Goal: Information Seeking & Learning: Learn about a topic

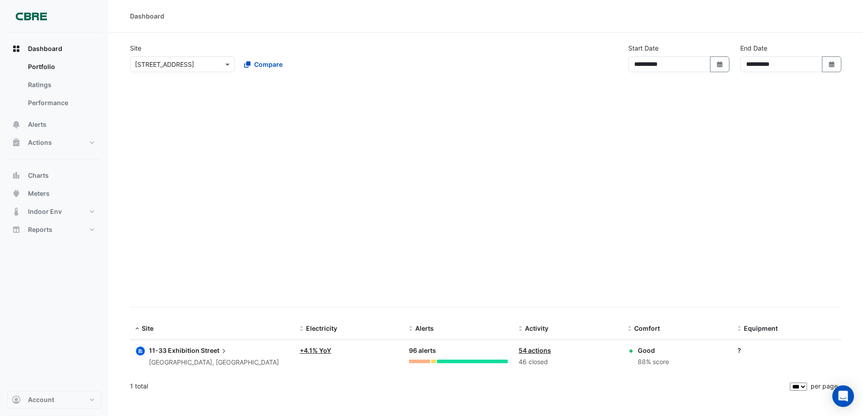
select select "***"
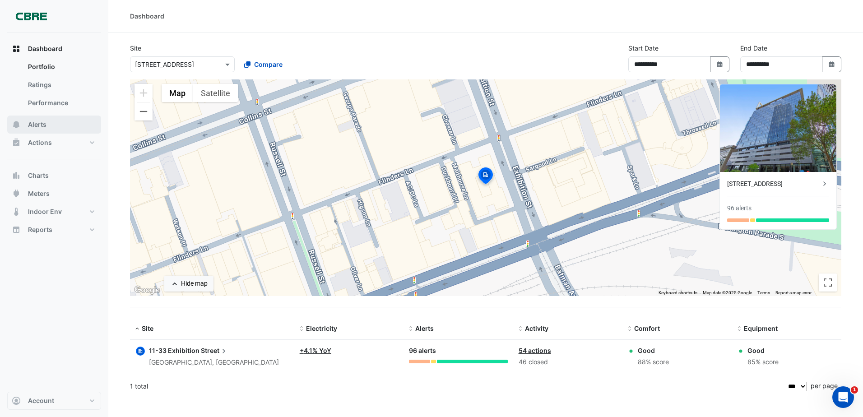
click at [50, 126] on button "Alerts" at bounding box center [54, 125] width 94 height 18
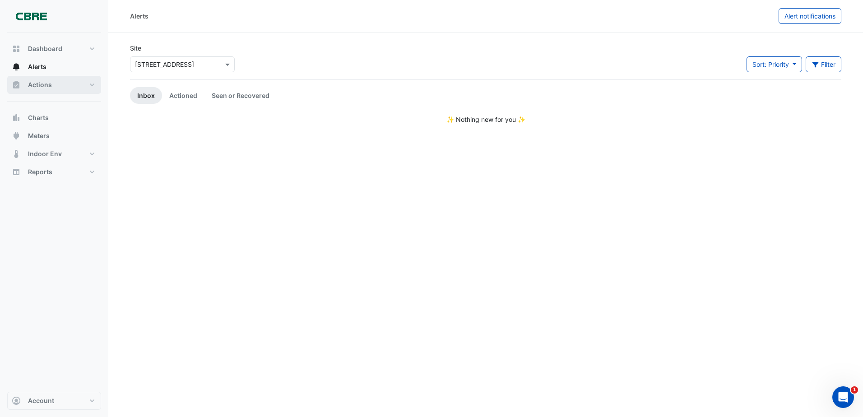
click at [50, 86] on span "Actions" at bounding box center [40, 84] width 24 height 9
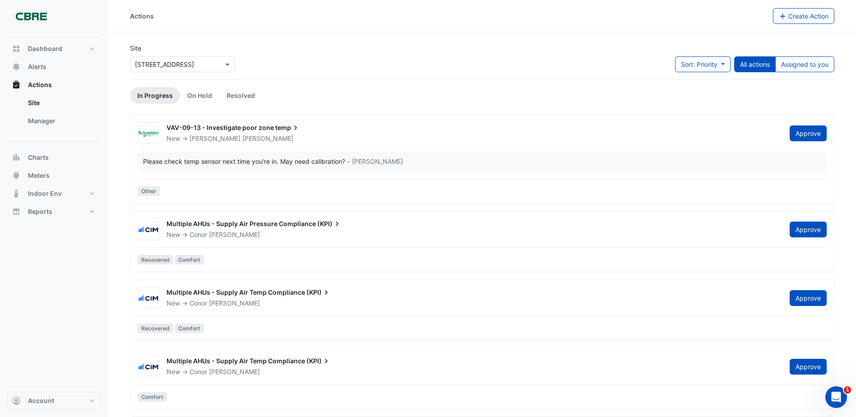
click at [265, 126] on span "VAV-09-13 - Investigate poor zone" at bounding box center [220, 128] width 107 height 8
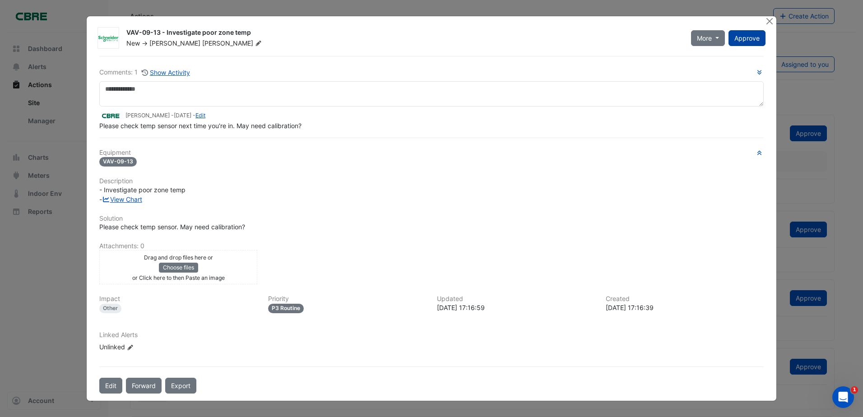
click at [749, 36] on span "Approve" at bounding box center [747, 38] width 25 height 8
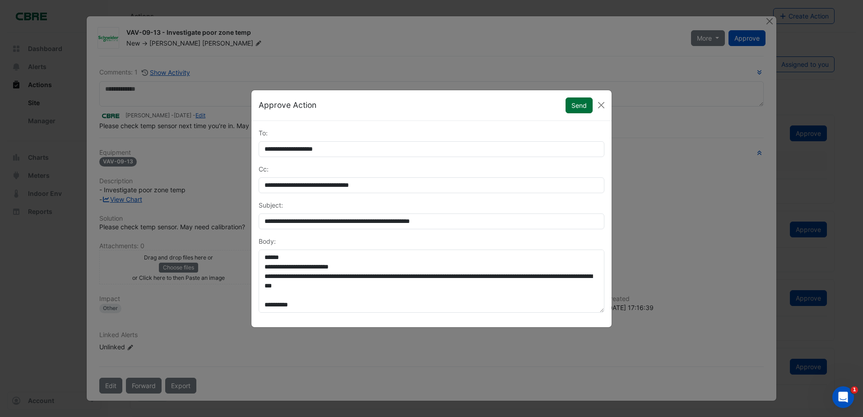
click at [574, 102] on button "Send" at bounding box center [579, 106] width 27 height 16
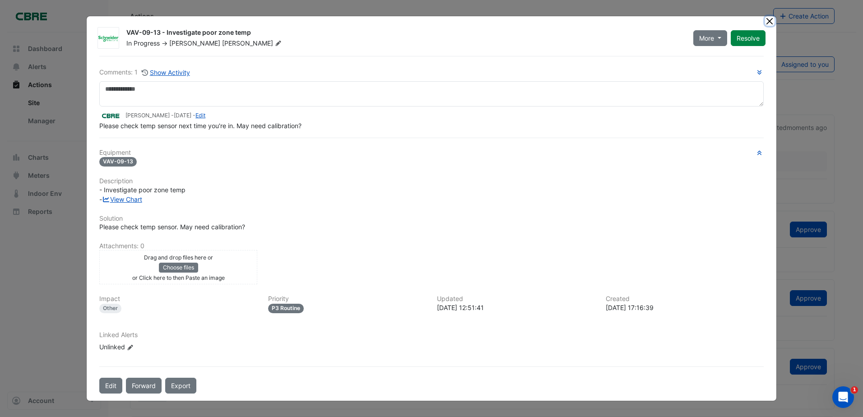
click at [772, 24] on button "Close" at bounding box center [769, 20] width 9 height 9
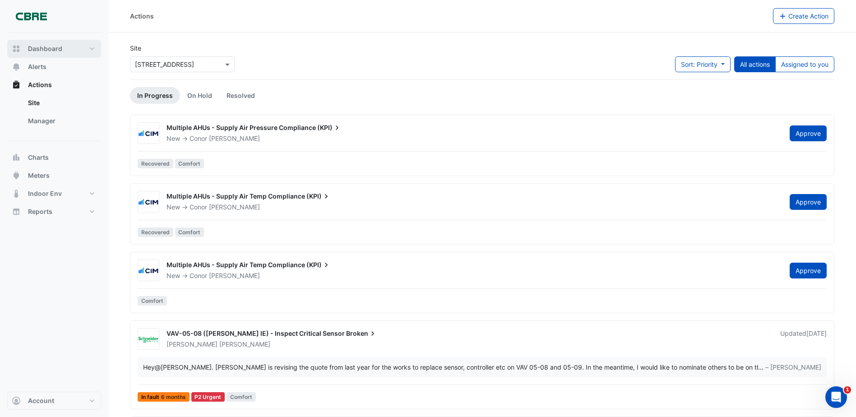
click at [51, 51] on span "Dashboard" at bounding box center [45, 48] width 34 height 9
select select "***"
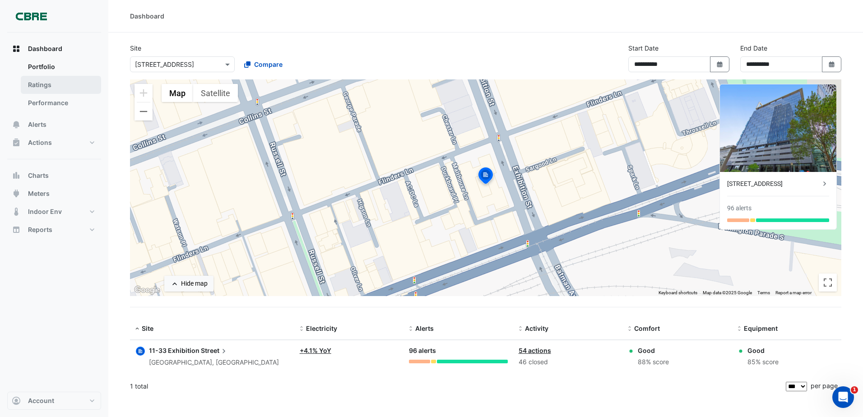
click at [38, 84] on link "Ratings" at bounding box center [61, 85] width 80 height 18
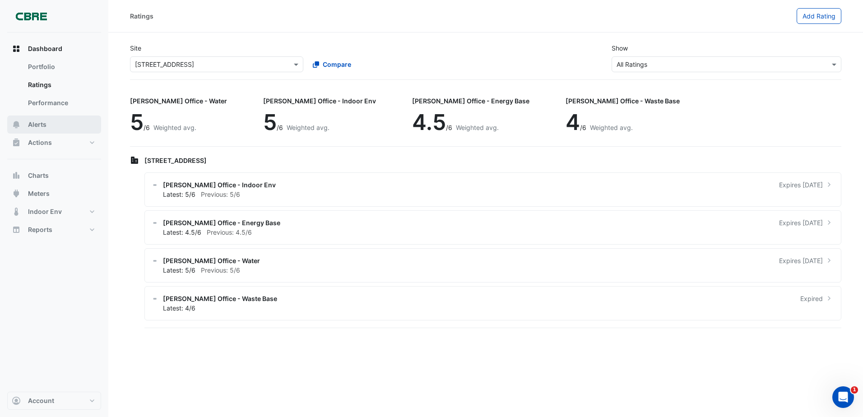
click at [56, 123] on button "Alerts" at bounding box center [54, 125] width 94 height 18
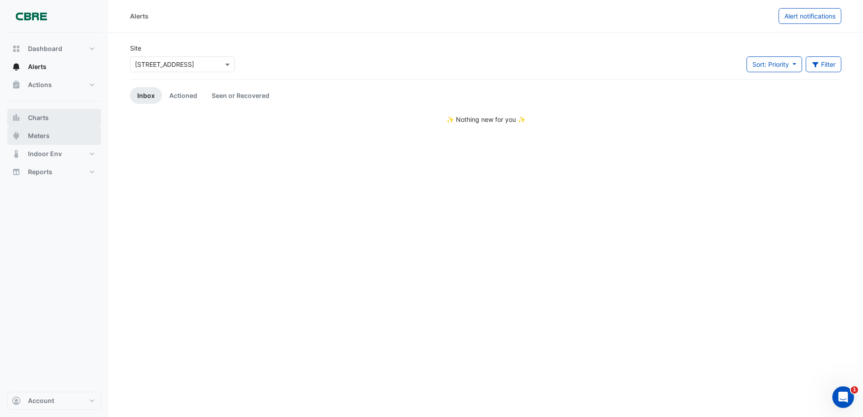
click at [58, 141] on button "Meters" at bounding box center [54, 136] width 94 height 18
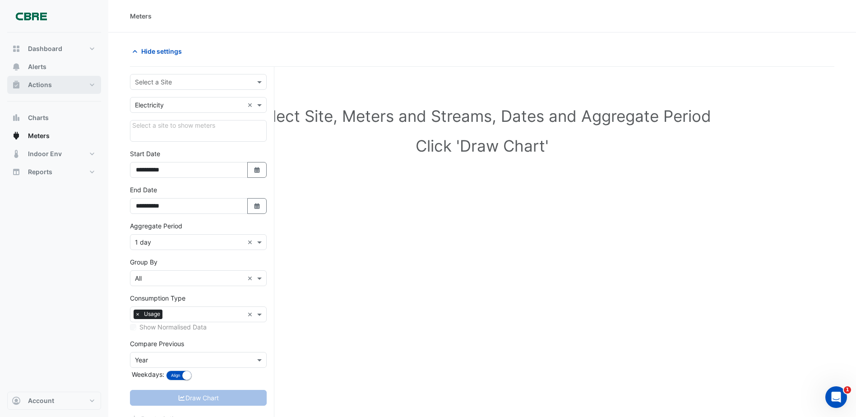
click at [60, 86] on button "Actions" at bounding box center [54, 85] width 94 height 18
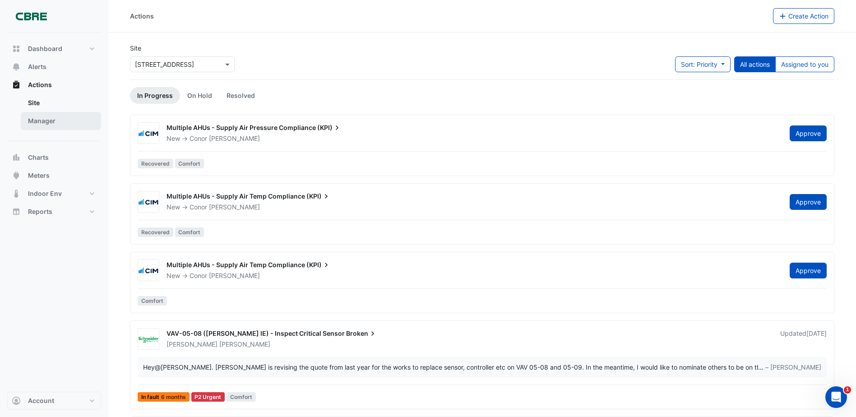
click at [68, 122] on link "Manager" at bounding box center [61, 121] width 80 height 18
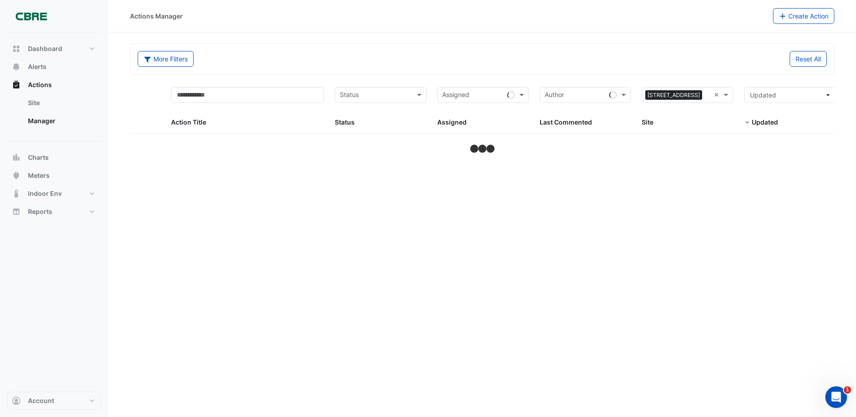
select select "***"
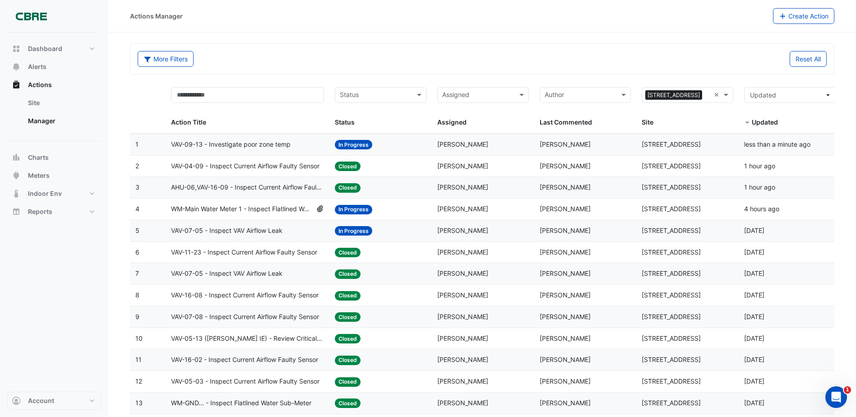
click at [289, 206] on span "WM-Main Water Meter 1 - Inspect Flatlined Water Sub-Meter" at bounding box center [241, 209] width 141 height 10
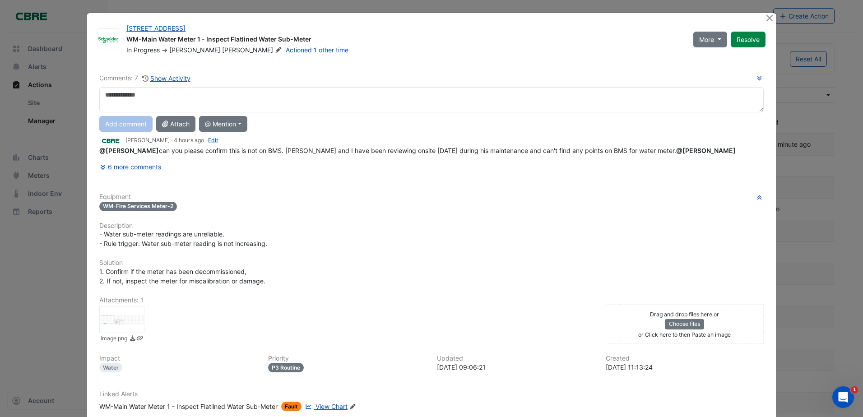
click at [87, 250] on div "11-33 Exhibition Street WM-Main Water Meter 1 - Inspect Flatlined Water Sub-Met…" at bounding box center [432, 236] width 690 height 447
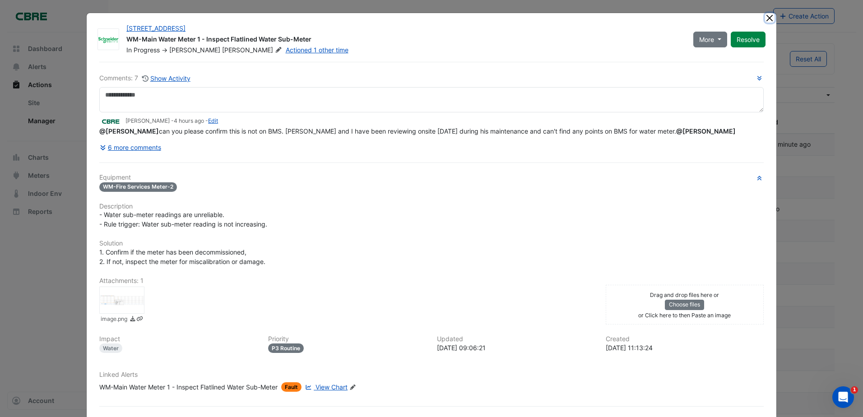
click at [765, 16] on button "Close" at bounding box center [769, 17] width 9 height 9
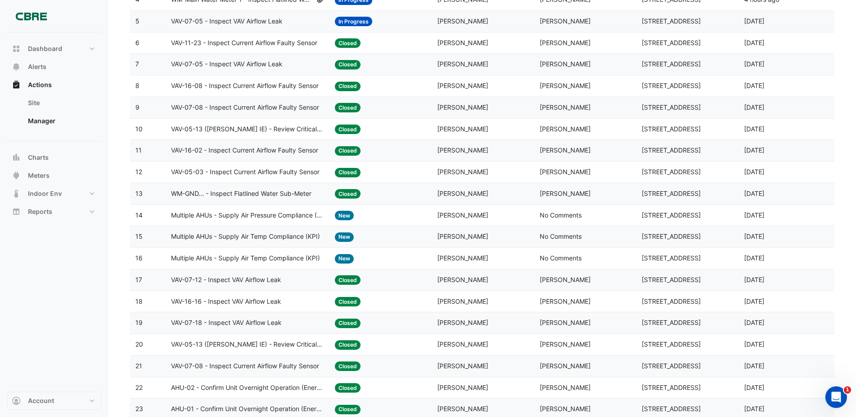
scroll to position [316, 0]
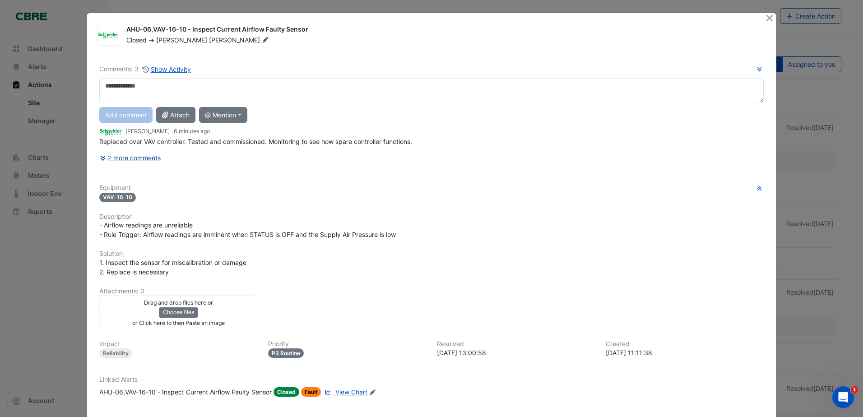
click at [149, 156] on button "2 more comments" at bounding box center [130, 158] width 62 height 16
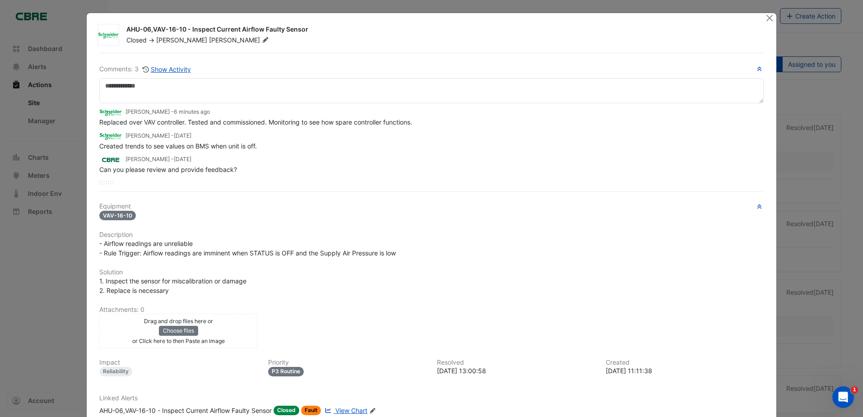
click at [356, 408] on span "View Chart" at bounding box center [351, 411] width 32 height 8
click at [767, 17] on button "Close" at bounding box center [769, 17] width 9 height 9
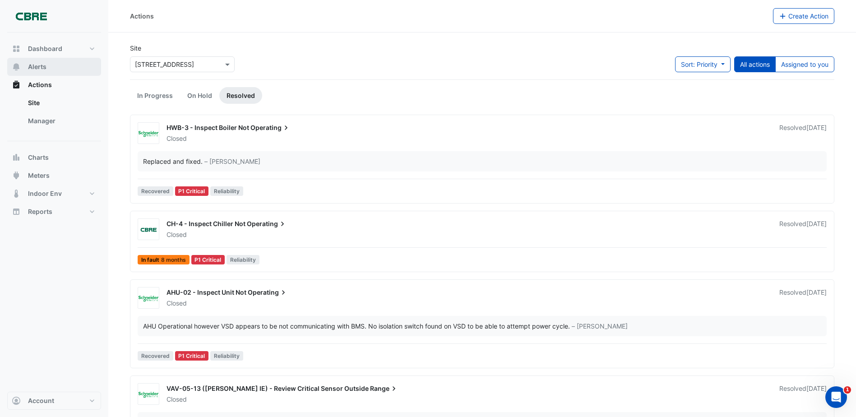
click at [49, 65] on button "Alerts" at bounding box center [54, 67] width 94 height 18
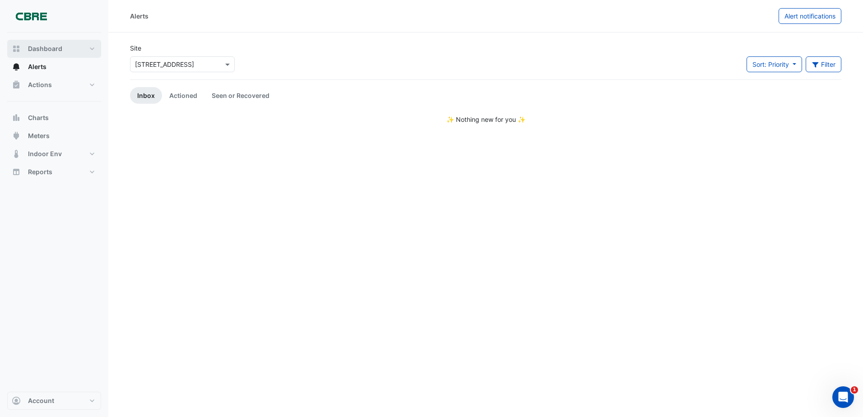
click at [50, 53] on button "Dashboard" at bounding box center [54, 49] width 94 height 18
select select "***"
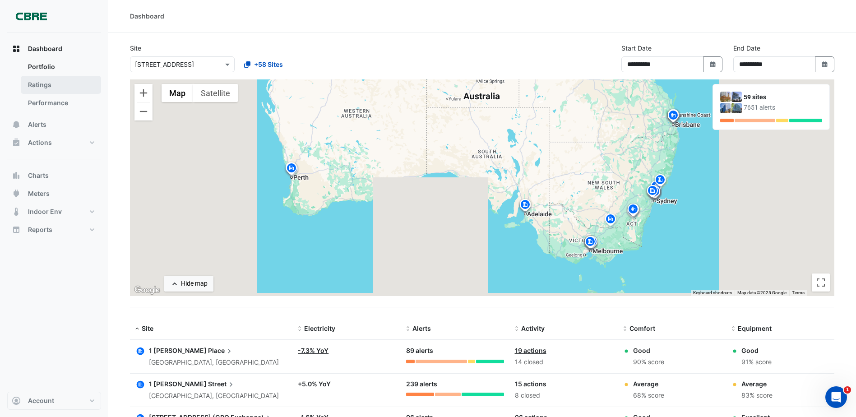
click at [57, 81] on link "Ratings" at bounding box center [61, 85] width 80 height 18
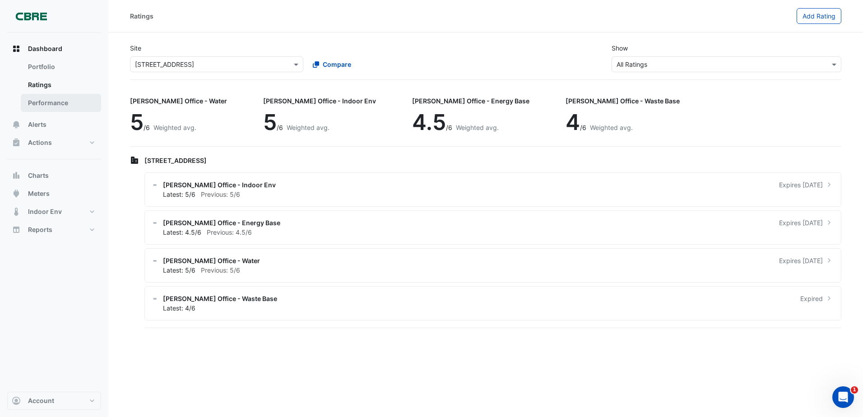
click at [60, 103] on link "Performance" at bounding box center [61, 103] width 80 height 18
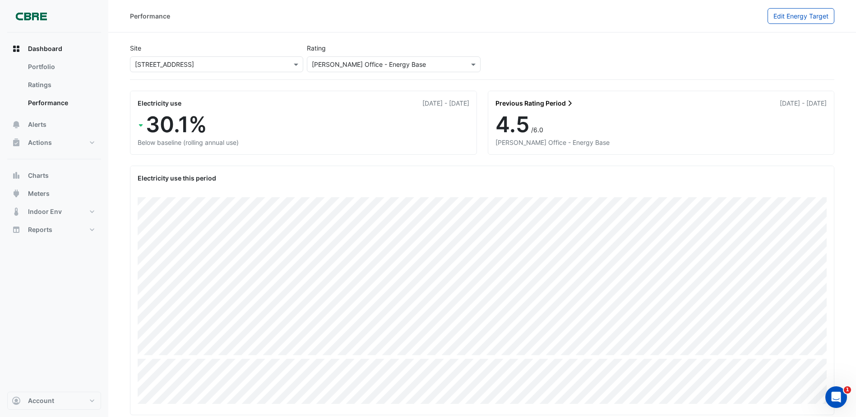
click at [367, 63] on input "text" at bounding box center [384, 64] width 145 height 9
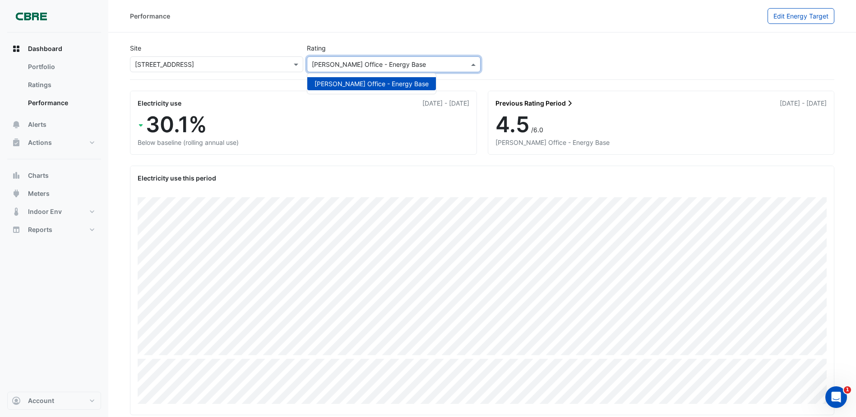
click at [228, 69] on div "× 11-33 Exhibition Street" at bounding box center [216, 64] width 173 height 16
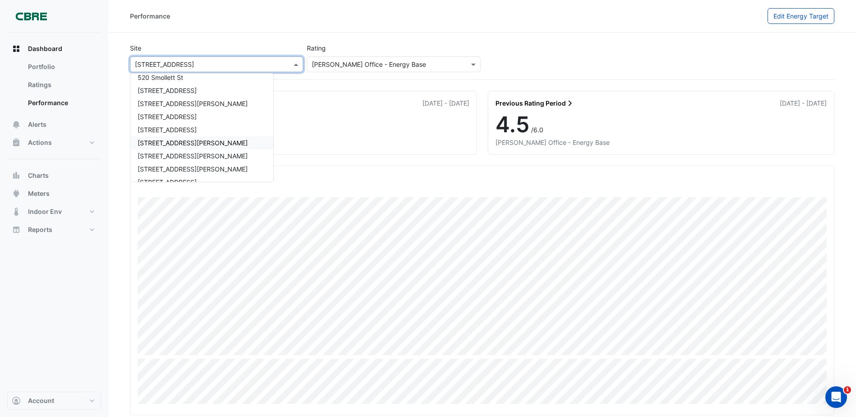
scroll to position [446, 0]
click at [464, 14] on div "Performance" at bounding box center [449, 16] width 638 height 16
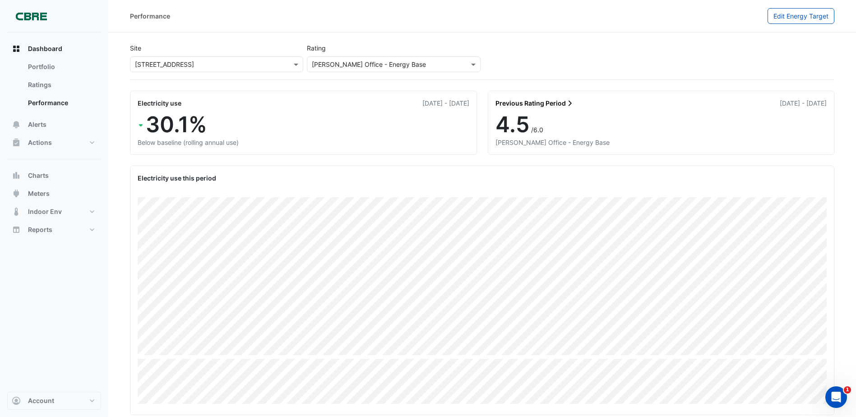
click at [172, 62] on input "text" at bounding box center [207, 64] width 145 height 9
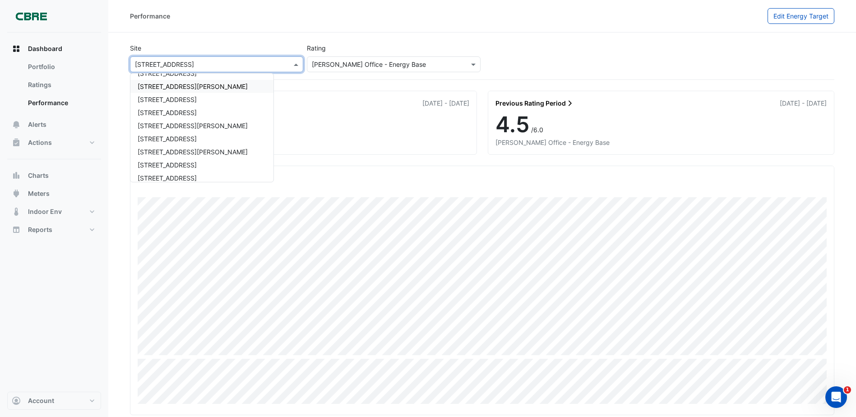
scroll to position [406, 0]
click at [175, 123] on span "[STREET_ADDRESS]" at bounding box center [167, 123] width 59 height 8
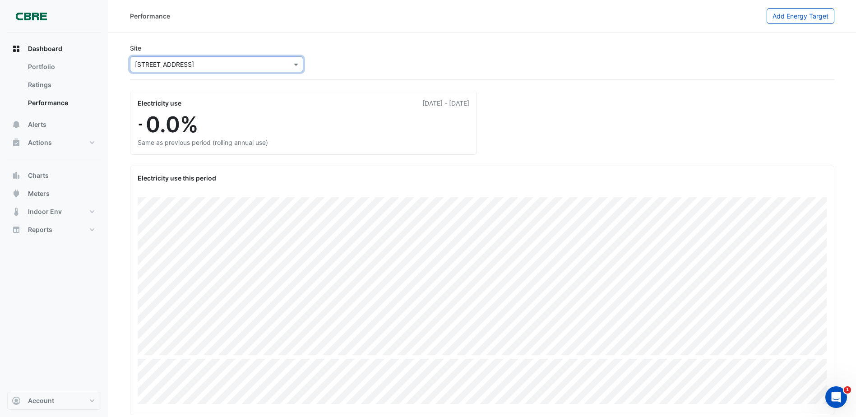
click at [208, 62] on input "text" at bounding box center [207, 64] width 145 height 9
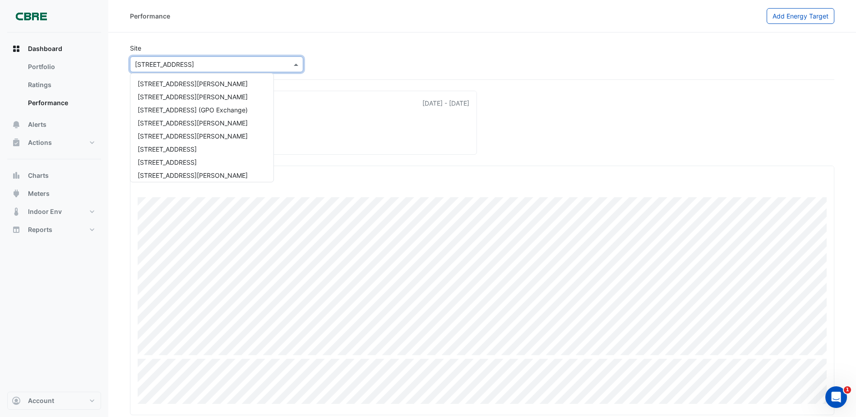
scroll to position [449, 0]
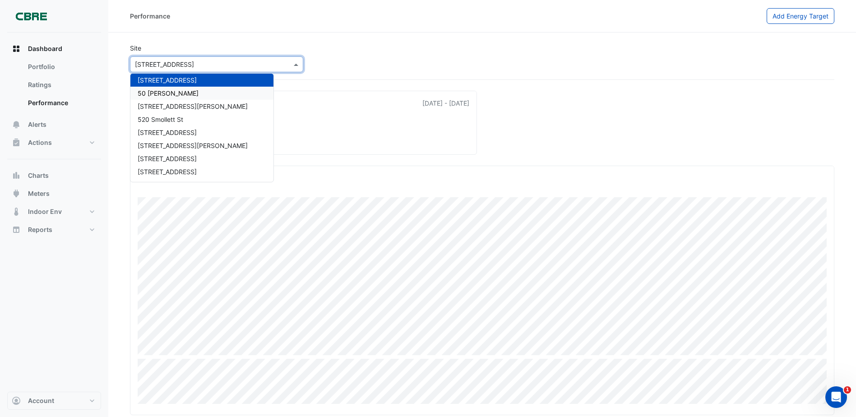
click at [175, 93] on span "50 [PERSON_NAME]" at bounding box center [168, 93] width 61 height 8
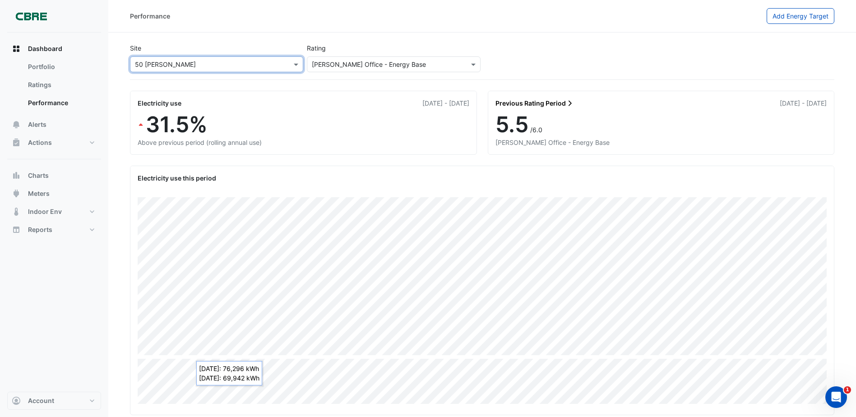
drag, startPoint x: 232, startPoint y: 58, endPoint x: 236, endPoint y: 68, distance: 10.4
click at [233, 59] on div "× 50 Marcus Clarke" at bounding box center [216, 64] width 173 height 16
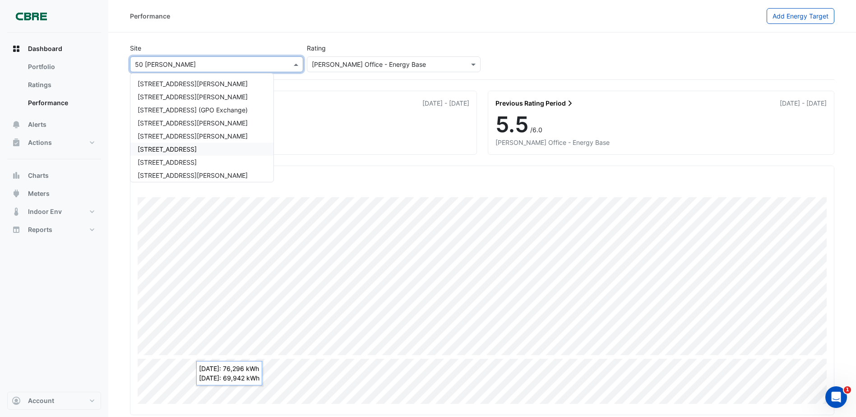
click at [194, 153] on div "[STREET_ADDRESS]" at bounding box center [201, 149] width 143 height 13
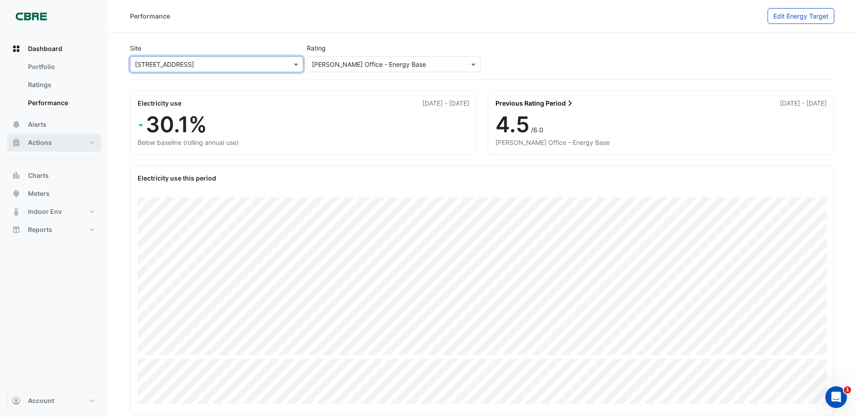
click at [42, 138] on button "Actions" at bounding box center [54, 143] width 94 height 18
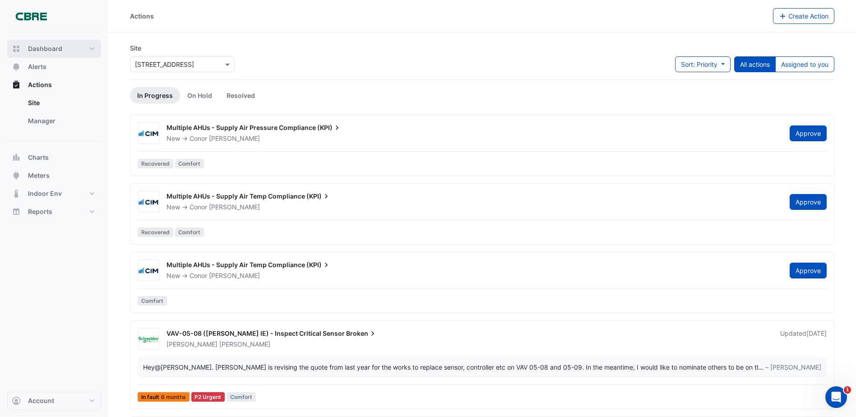
click at [50, 49] on span "Dashboard" at bounding box center [45, 48] width 34 height 9
select select "***"
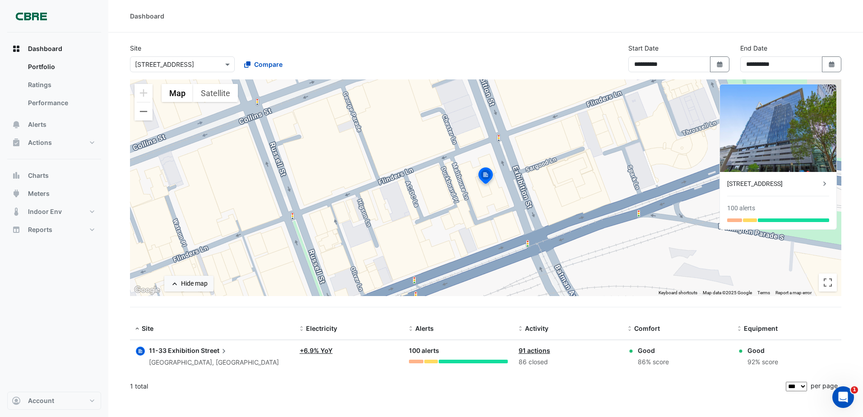
click at [755, 351] on div "Good" at bounding box center [763, 350] width 31 height 9
click at [777, 362] on div "92% score" at bounding box center [763, 362] width 31 height 10
click at [549, 352] on link "91 actions" at bounding box center [535, 351] width 32 height 8
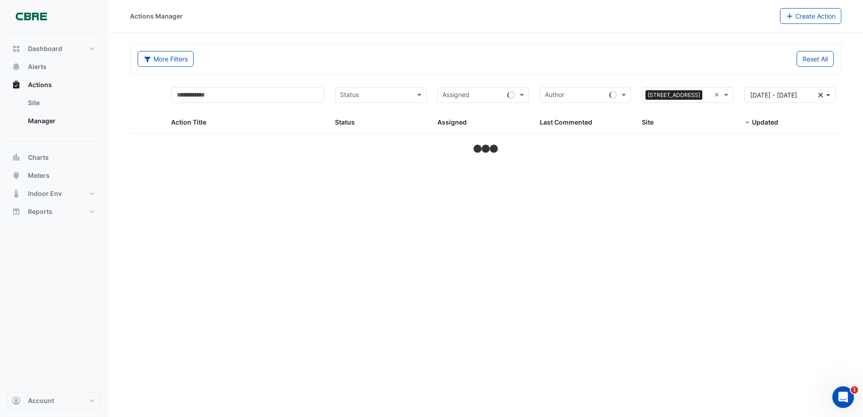
select select "***"
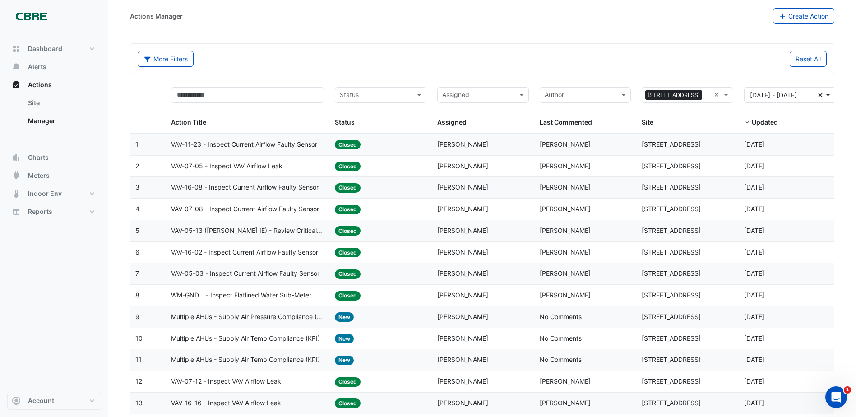
click at [398, 103] on div "Status Status" at bounding box center [381, 107] width 92 height 41
click at [399, 97] on input "text" at bounding box center [375, 96] width 71 height 10
click at [379, 129] on div "In Progress" at bounding box center [380, 127] width 91 height 13
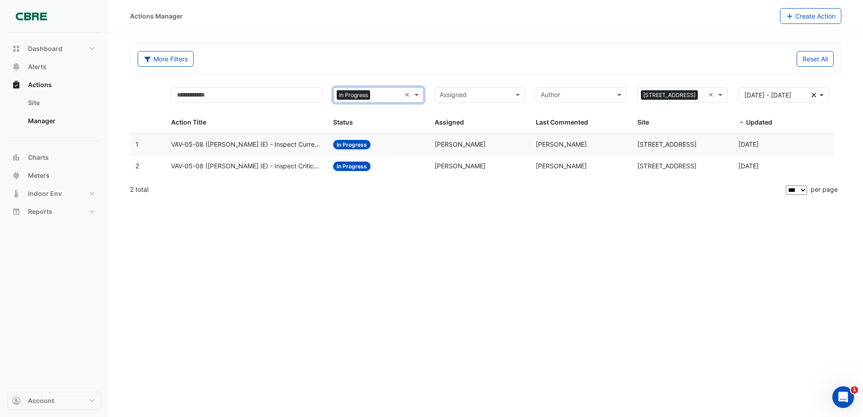
click at [399, 146] on div "Status: In Progress" at bounding box center [378, 144] width 91 height 10
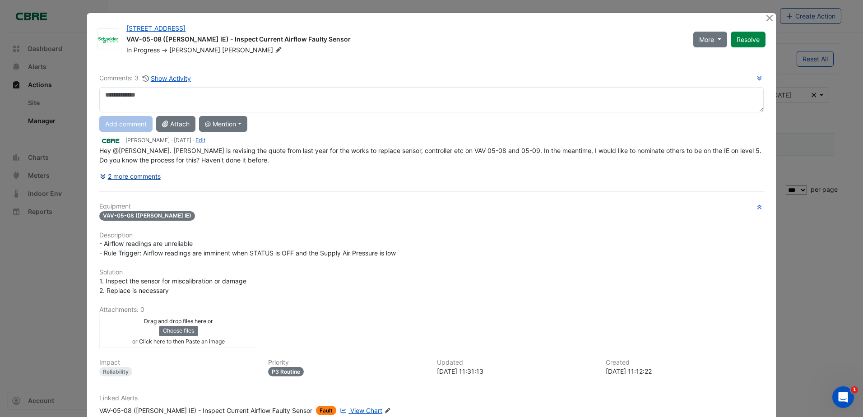
click at [135, 174] on button "2 more comments" at bounding box center [130, 176] width 62 height 16
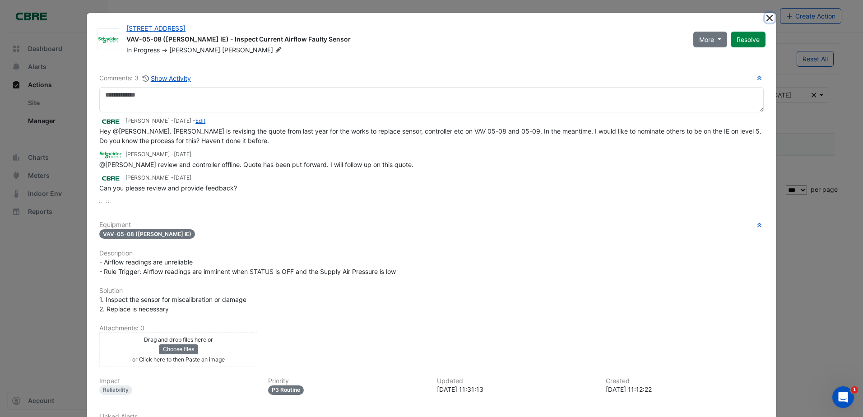
click at [768, 22] on button "Close" at bounding box center [769, 17] width 9 height 9
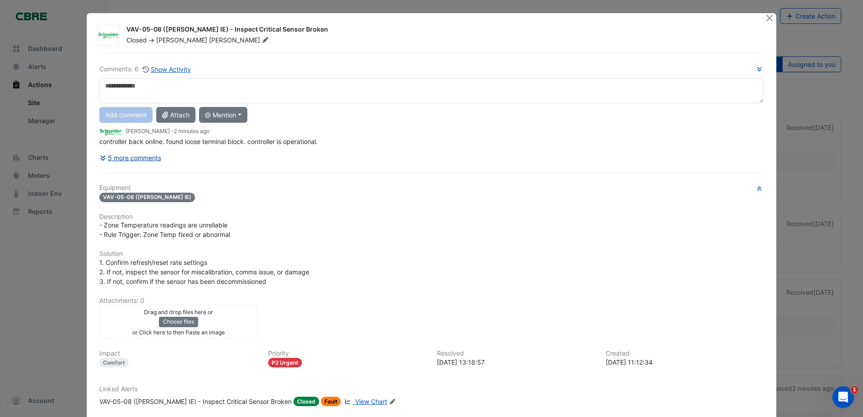
click at [125, 154] on button "5 more comments" at bounding box center [130, 158] width 62 height 16
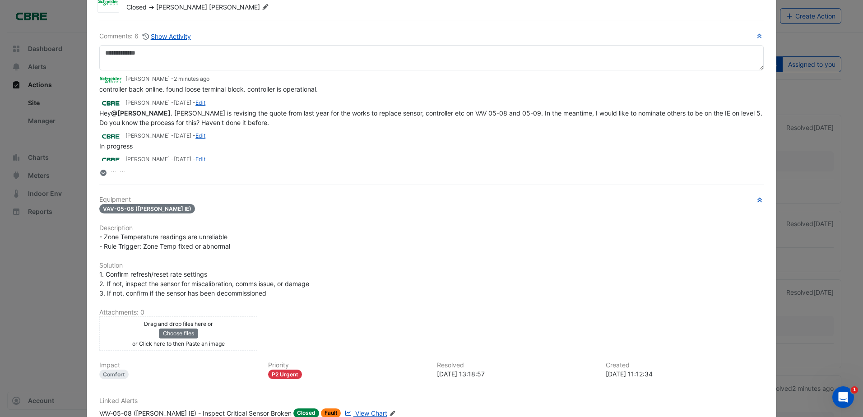
scroll to position [96, 0]
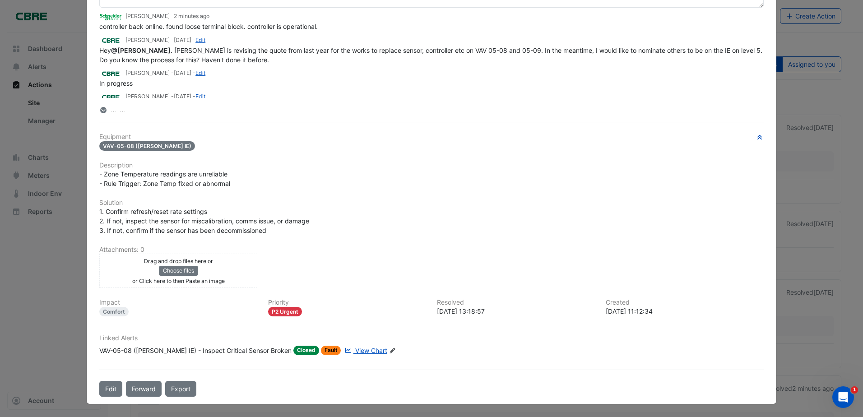
click at [355, 349] on span "View Chart" at bounding box center [371, 351] width 32 height 8
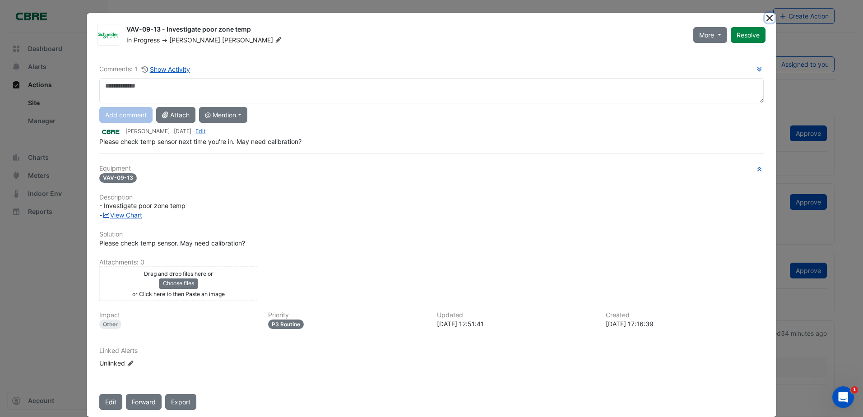
click at [767, 19] on button "Close" at bounding box center [769, 17] width 9 height 9
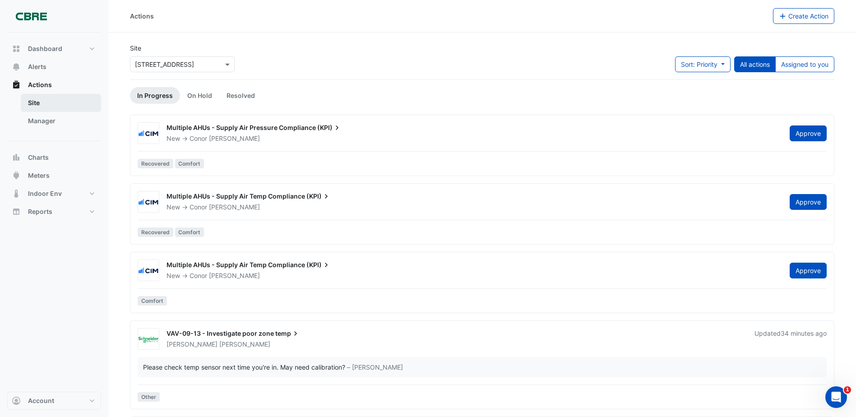
click at [50, 105] on link "Site" at bounding box center [61, 103] width 80 height 18
drag, startPoint x: 53, startPoint y: 118, endPoint x: 68, endPoint y: 119, distance: 14.9
click at [53, 118] on link "Manager" at bounding box center [61, 121] width 80 height 18
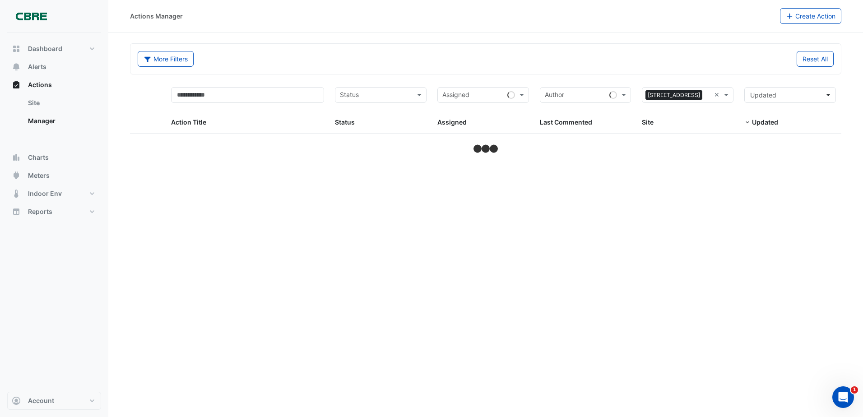
select select "***"
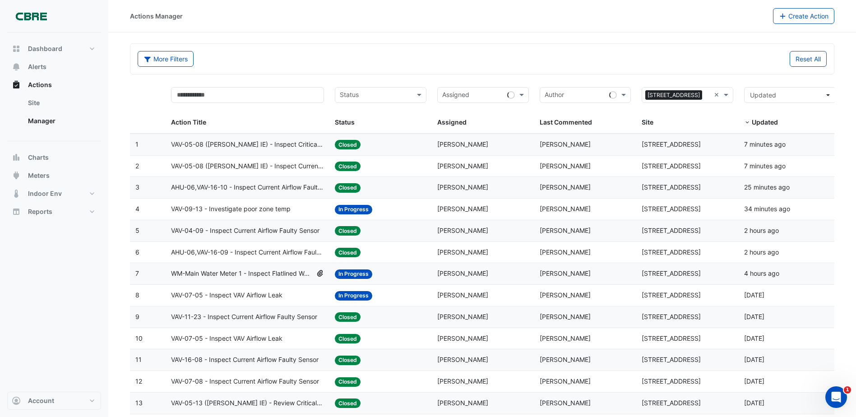
click at [400, 100] on div at bounding box center [375, 96] width 73 height 12
click at [398, 124] on div "In Progress" at bounding box center [380, 127] width 91 height 13
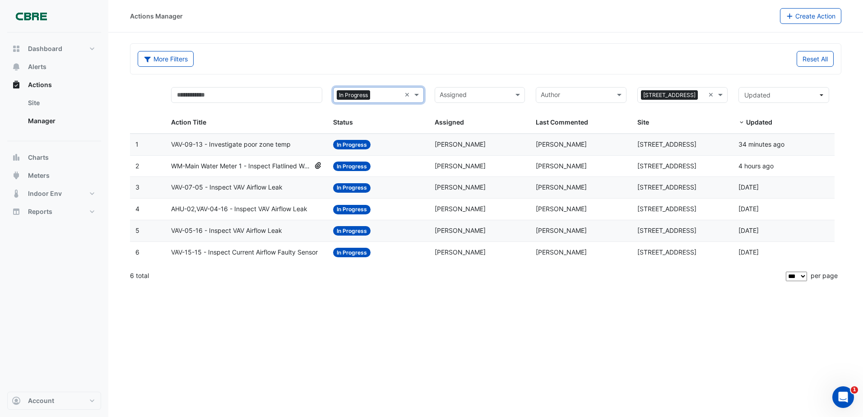
click at [405, 169] on div "Status: In Progress" at bounding box center [378, 166] width 91 height 10
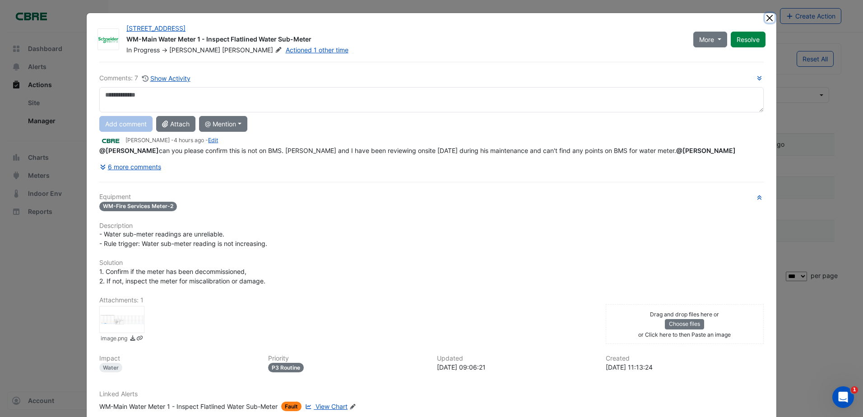
click at [767, 17] on button "Close" at bounding box center [769, 17] width 9 height 9
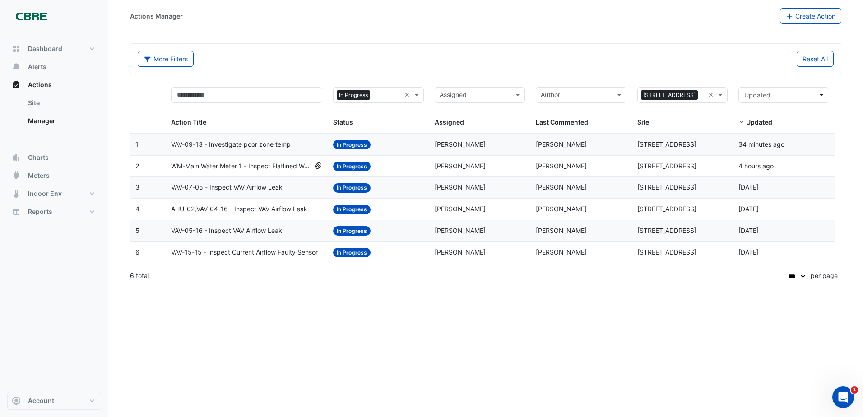
click at [383, 185] on div "Status: In Progress" at bounding box center [378, 187] width 91 height 10
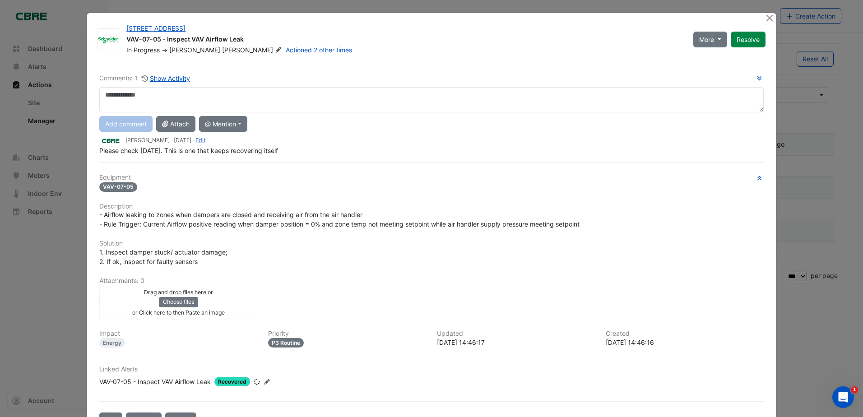
click at [383, 185] on div "VAV-07-05" at bounding box center [431, 186] width 665 height 10
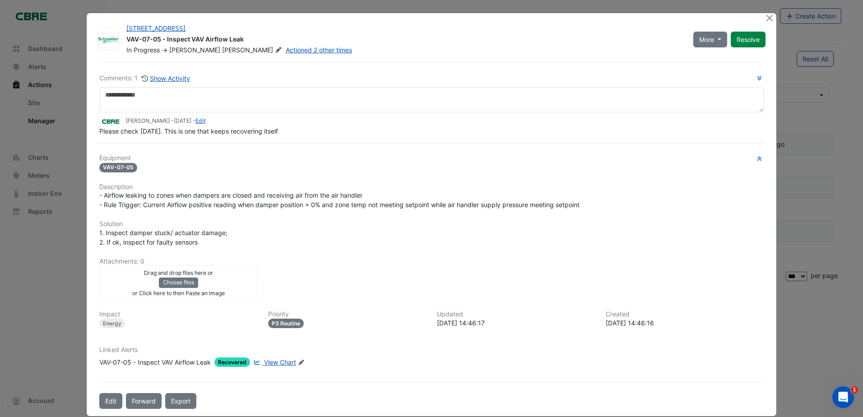
click at [773, 16] on div "11-33 Exhibition Street VAV-07-05 - Inspect VAV Airflow Leak In Progress -> Cla…" at bounding box center [431, 215] width 691 height 404
click at [767, 20] on button "Close" at bounding box center [769, 17] width 9 height 9
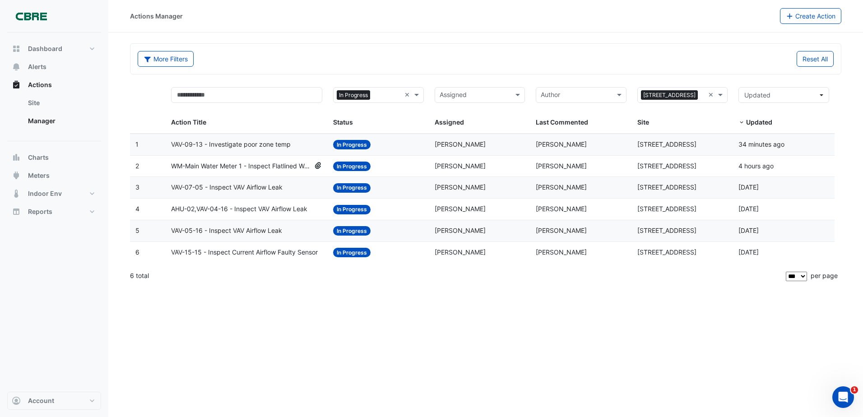
click at [399, 242] on datatable-body-cell "Status: In Progress" at bounding box center [379, 252] width 102 height 21
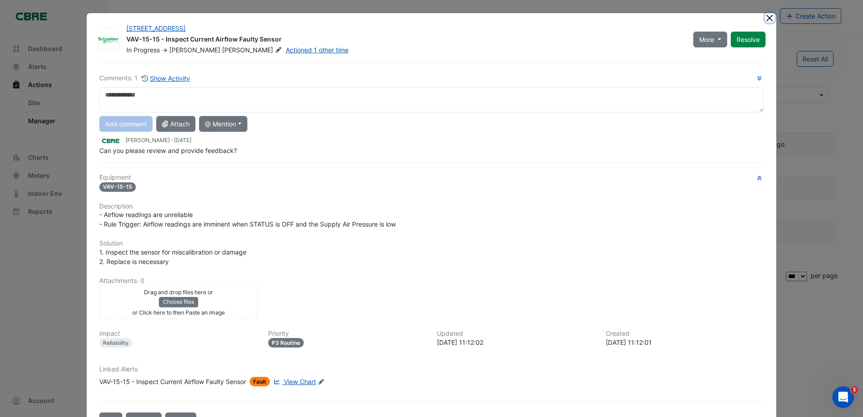
click at [767, 19] on button "Close" at bounding box center [769, 17] width 9 height 9
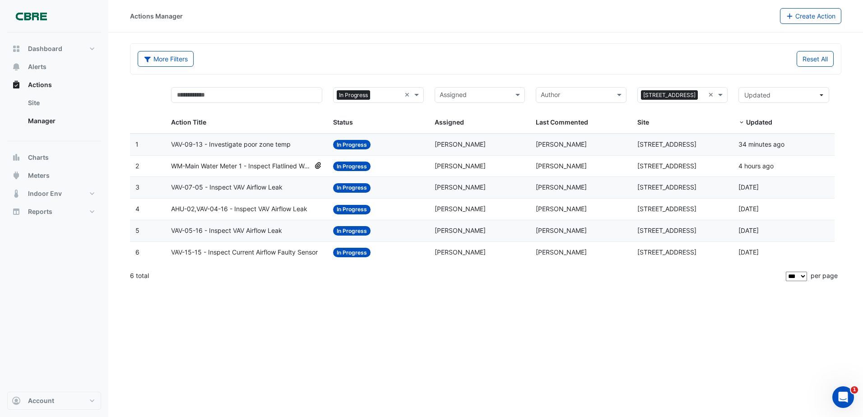
click at [715, 28] on div "Actions Manager Create Action" at bounding box center [485, 16] width 755 height 33
click at [275, 146] on span "VAV-09-13 - Investigate poor zone temp" at bounding box center [231, 144] width 120 height 10
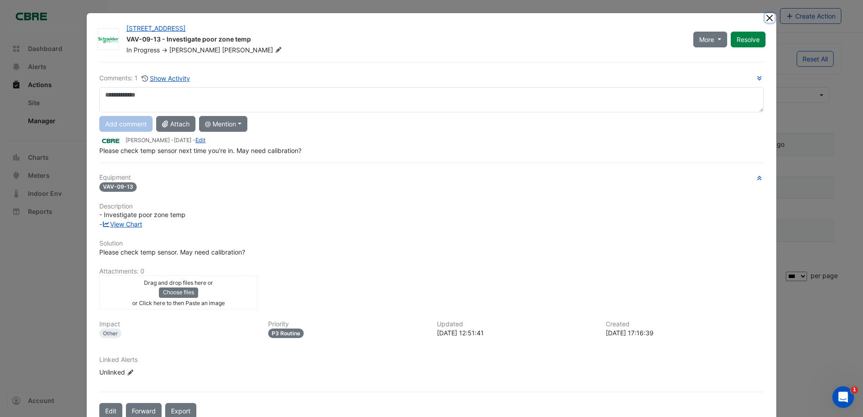
click at [767, 15] on button "Close" at bounding box center [769, 17] width 9 height 9
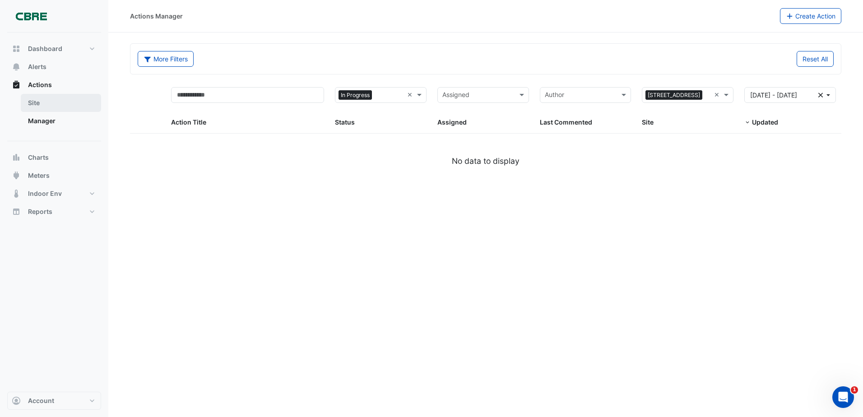
click at [63, 104] on link "Site" at bounding box center [61, 103] width 80 height 18
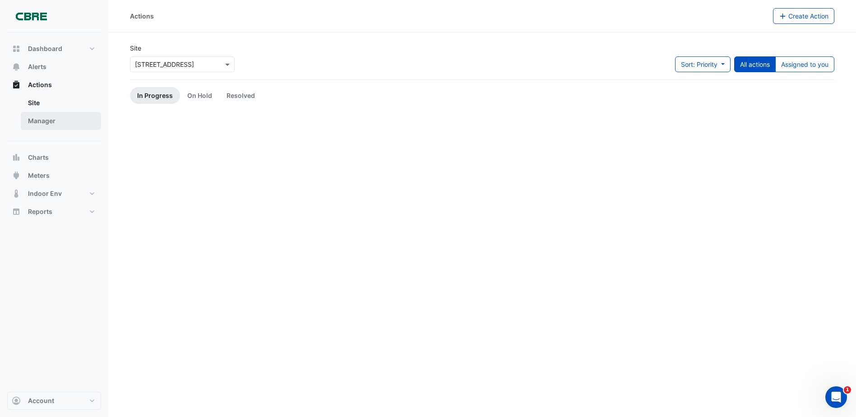
click at [62, 122] on link "Manager" at bounding box center [61, 121] width 80 height 18
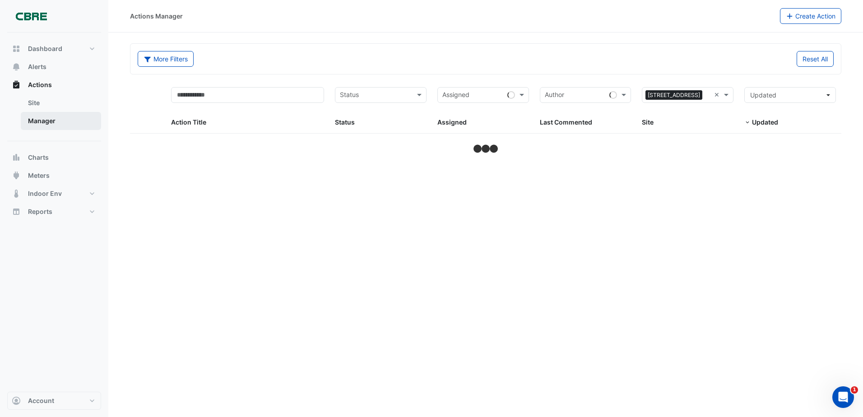
select select "***"
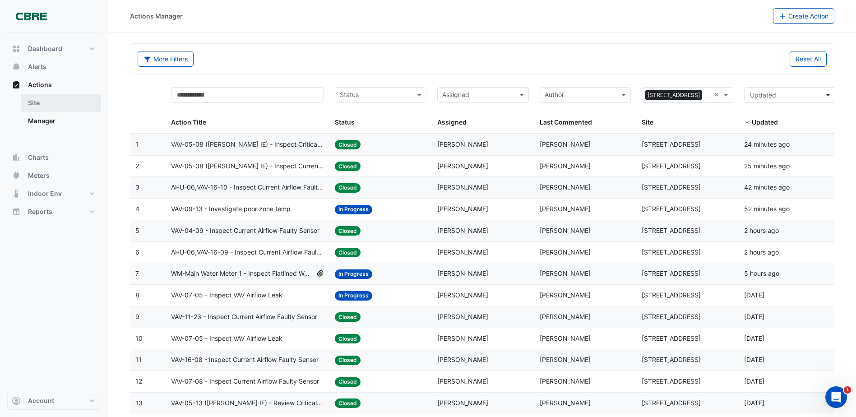
click at [60, 102] on link "Site" at bounding box center [61, 103] width 80 height 18
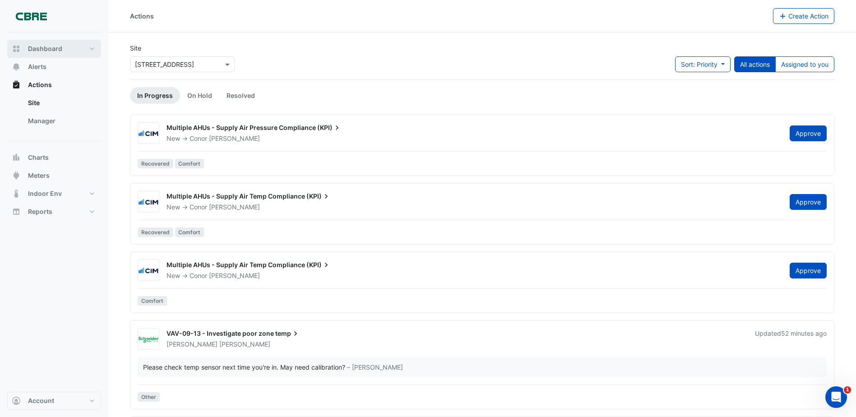
click at [41, 45] on span "Dashboard" at bounding box center [45, 48] width 34 height 9
select select "***"
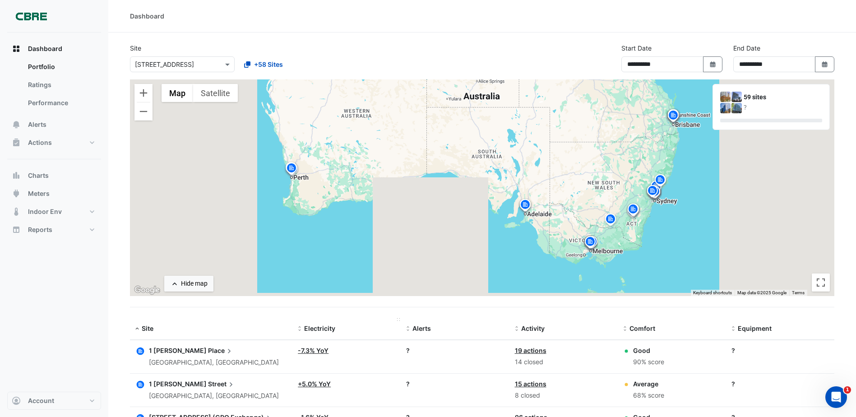
click at [313, 329] on span "Electricity" at bounding box center [319, 329] width 31 height 8
click at [153, 328] on span "Site" at bounding box center [148, 329] width 12 height 8
click at [37, 86] on link "Ratings" at bounding box center [61, 85] width 80 height 18
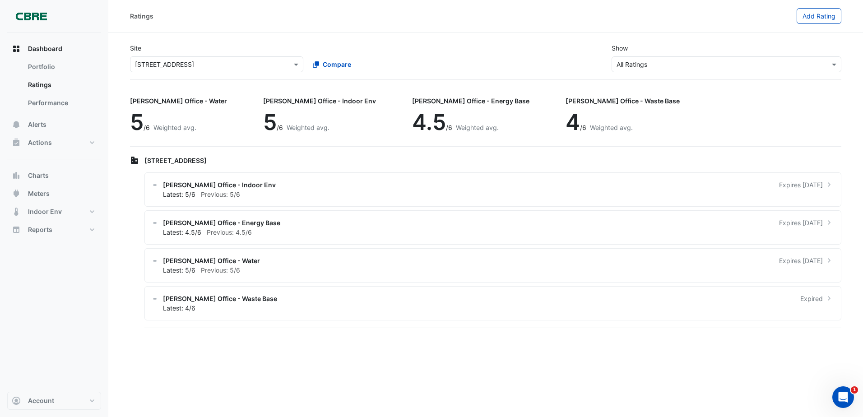
click at [566, 122] on span "4" at bounding box center [573, 122] width 14 height 27
click at [70, 111] on link "Performance" at bounding box center [61, 103] width 80 height 18
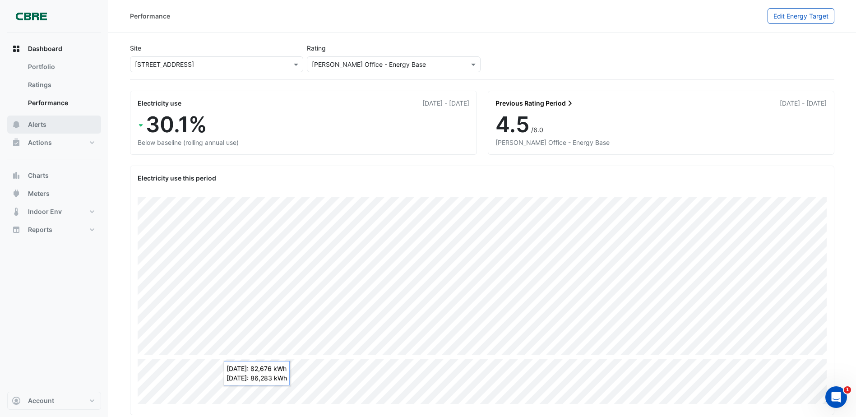
click at [62, 124] on button "Alerts" at bounding box center [54, 125] width 94 height 18
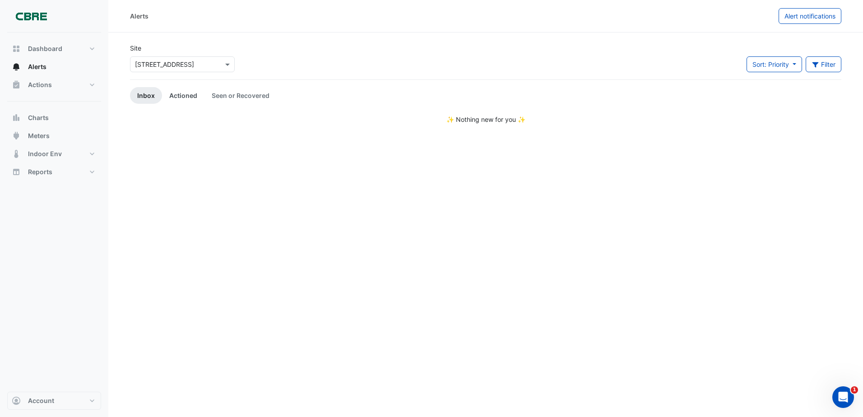
click at [172, 93] on link "Actioned" at bounding box center [183, 95] width 42 height 17
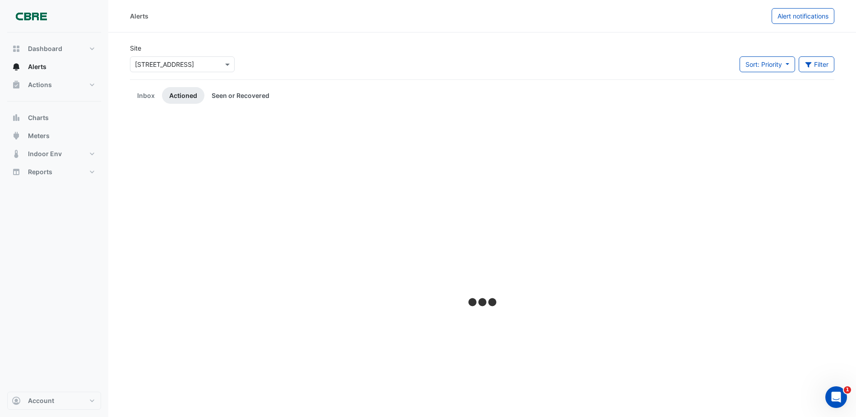
click at [232, 94] on link "Seen or Recovered" at bounding box center [241, 95] width 72 height 17
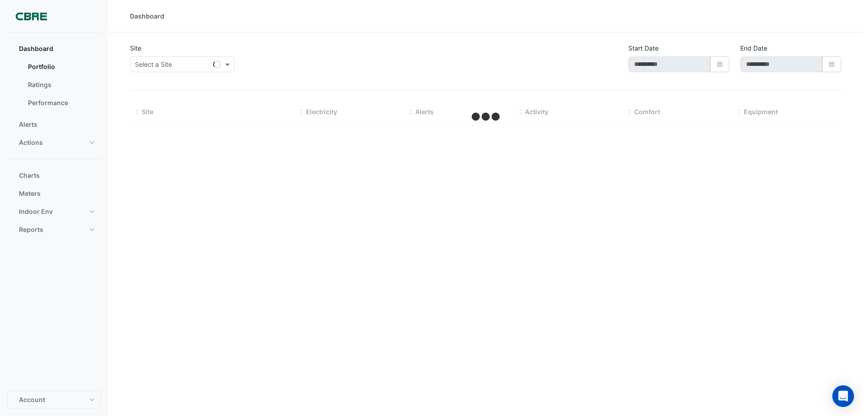
select select "***"
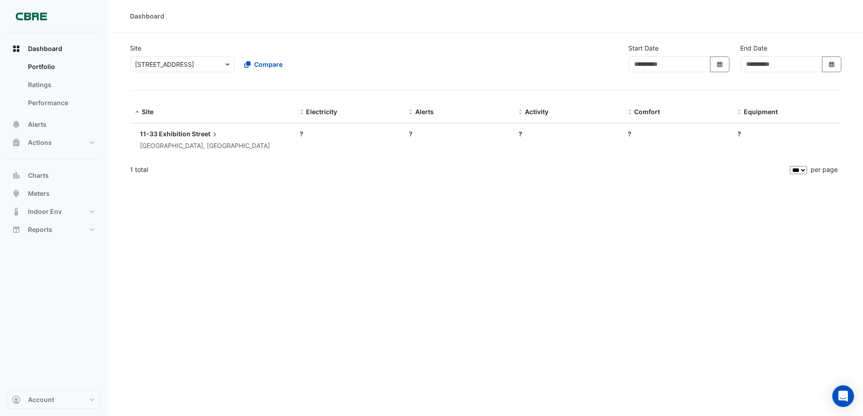
type input "**********"
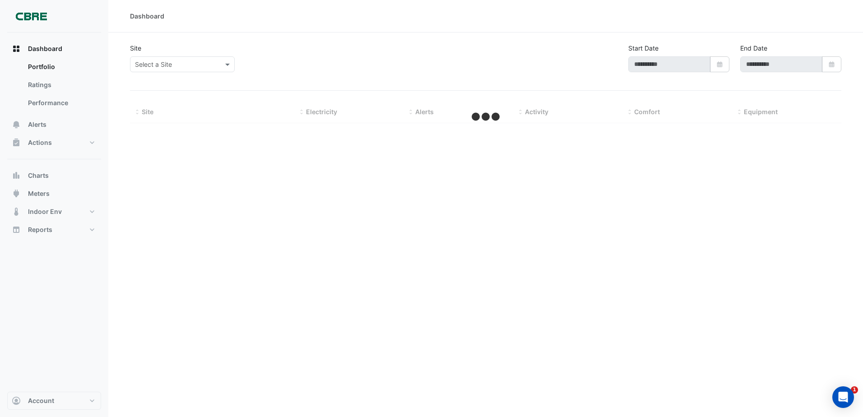
type input "**********"
select select "***"
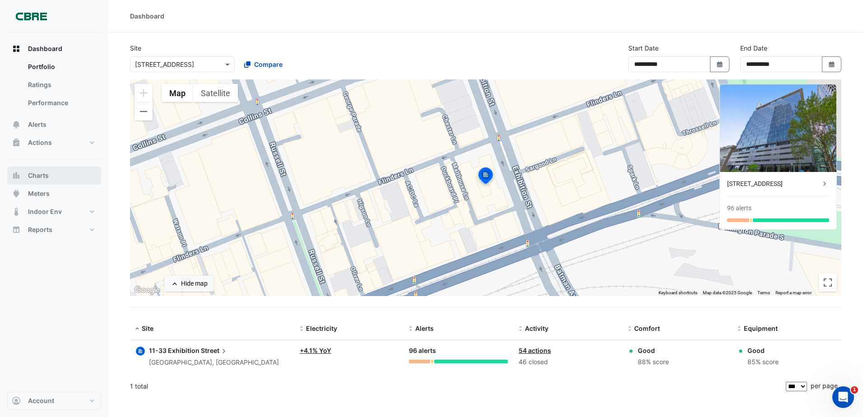
click at [49, 177] on button "Charts" at bounding box center [54, 176] width 94 height 18
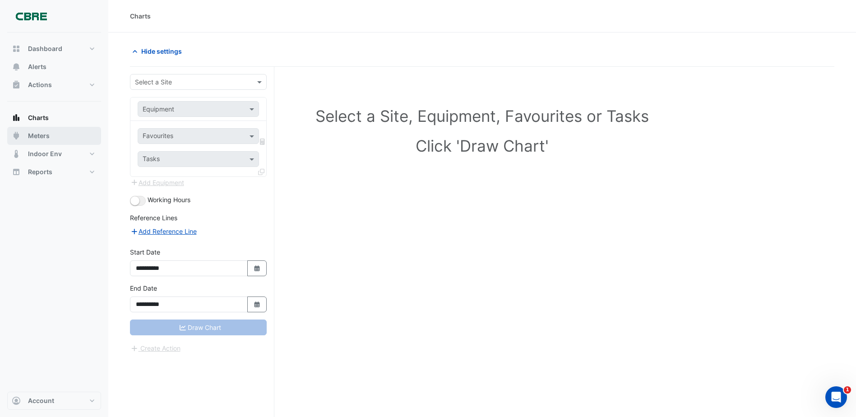
click at [46, 144] on button "Meters" at bounding box center [54, 136] width 94 height 18
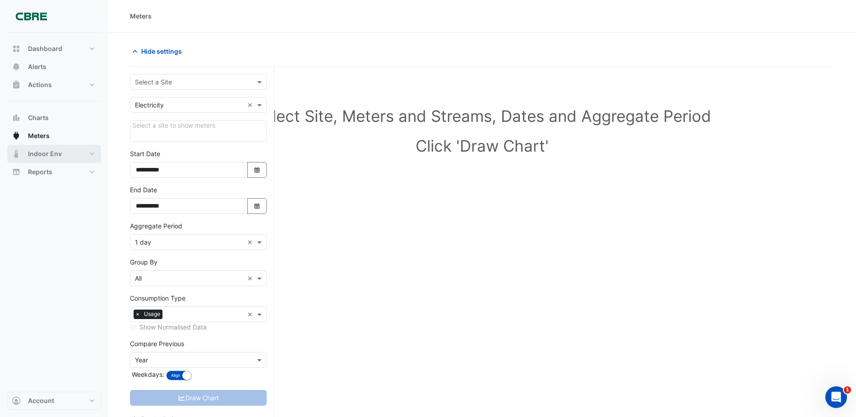
click at [55, 160] on button "Indoor Env" at bounding box center [54, 154] width 94 height 18
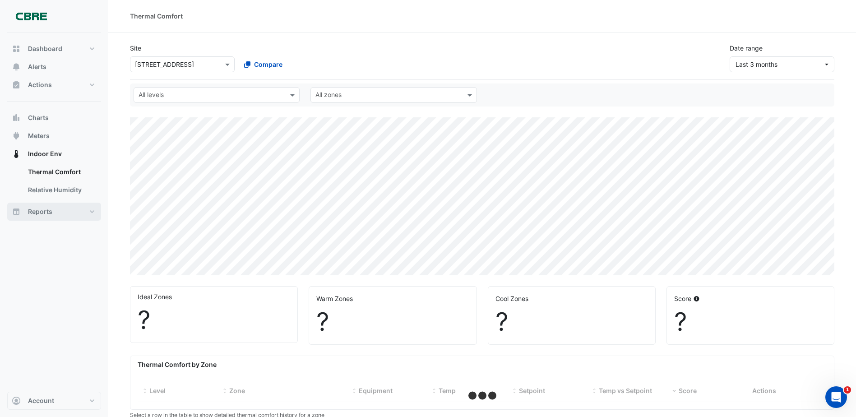
select select "***"
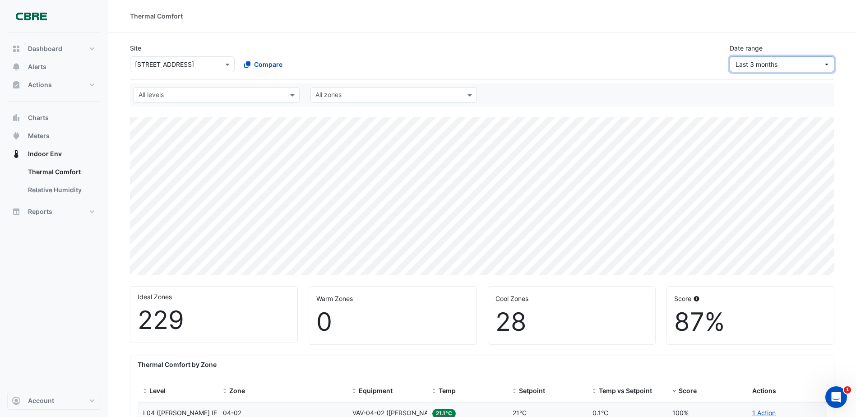
click at [767, 67] on span "Last 3 months" at bounding box center [757, 64] width 42 height 8
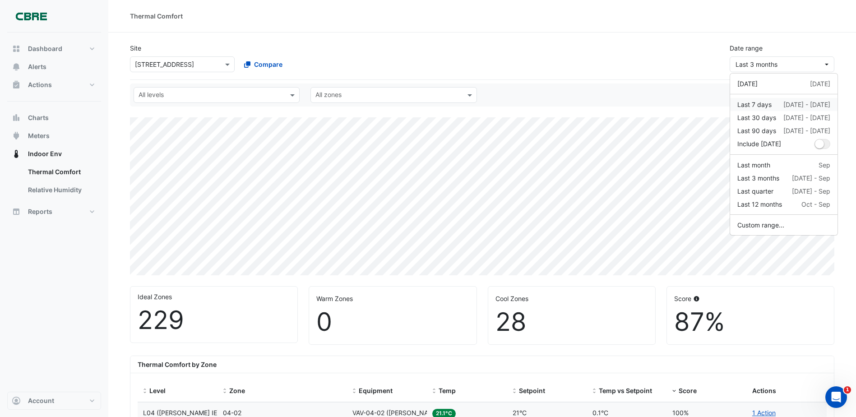
click at [761, 105] on div "Last 7 days" at bounding box center [755, 104] width 34 height 9
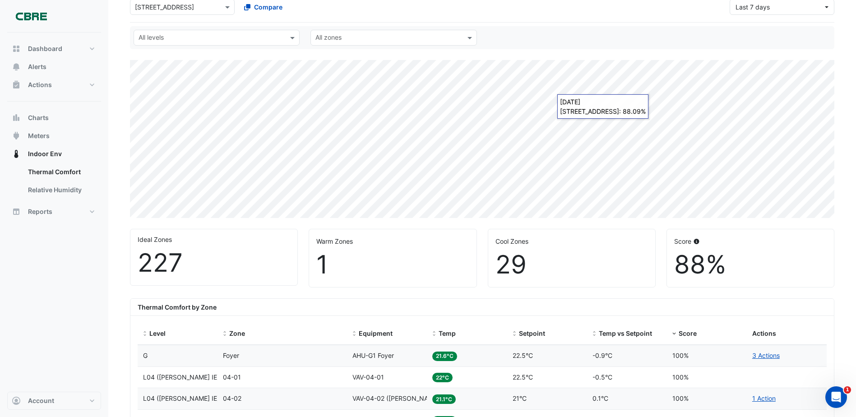
scroll to position [181, 0]
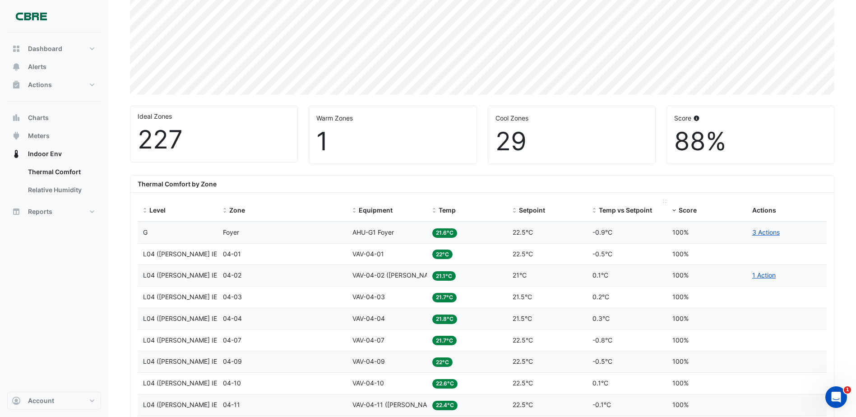
click at [616, 208] on span "Temp vs Setpoint" at bounding box center [625, 210] width 53 height 8
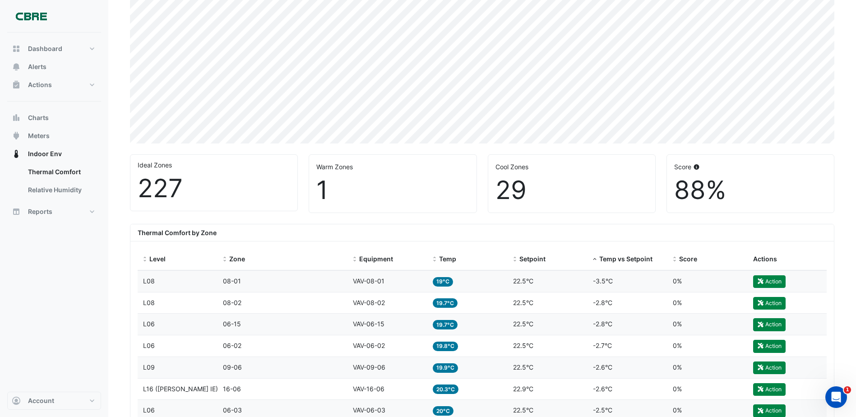
scroll to position [226, 0]
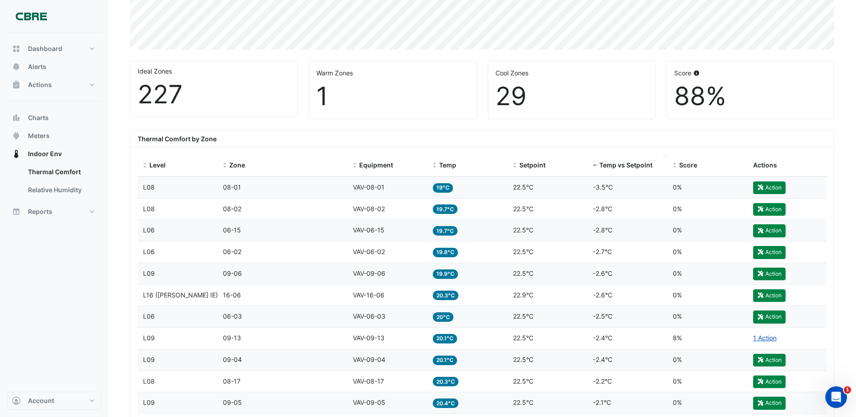
click at [637, 161] on div "Temp vs Setpoint" at bounding box center [627, 165] width 69 height 10
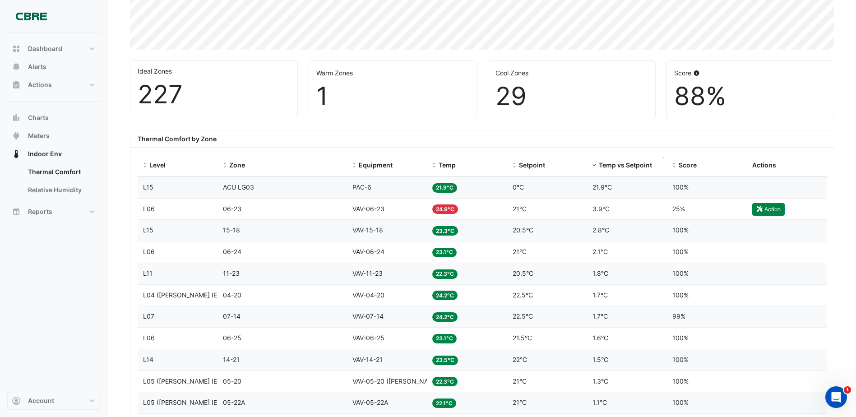
click at [619, 164] on span "Temp vs Setpoint" at bounding box center [625, 165] width 53 height 8
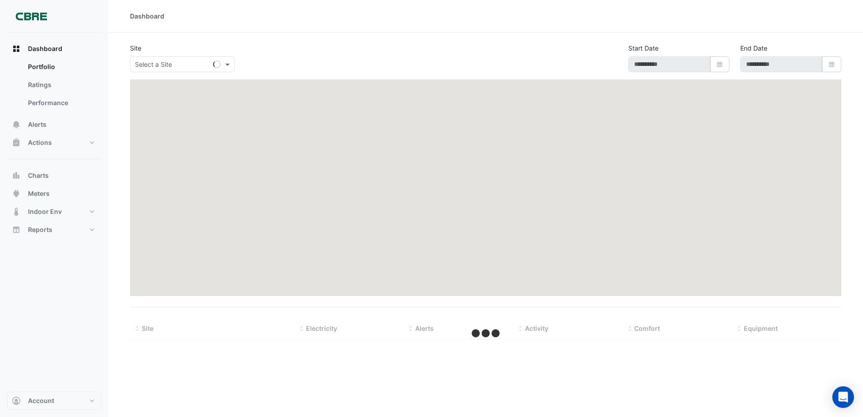
type input "**********"
select select "***"
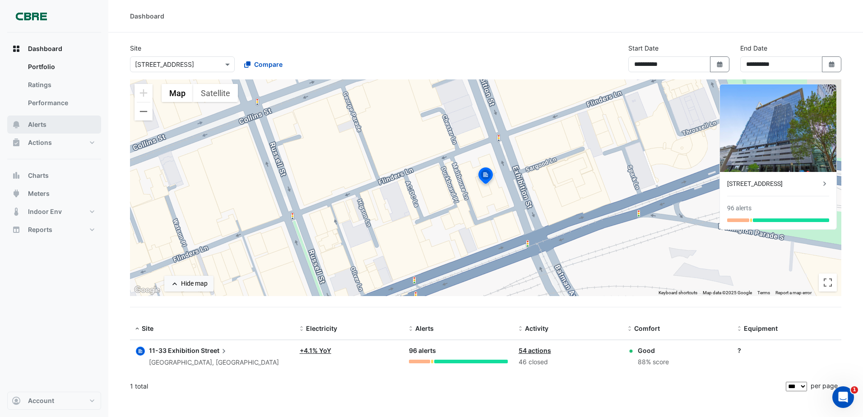
click at [62, 121] on button "Alerts" at bounding box center [54, 125] width 94 height 18
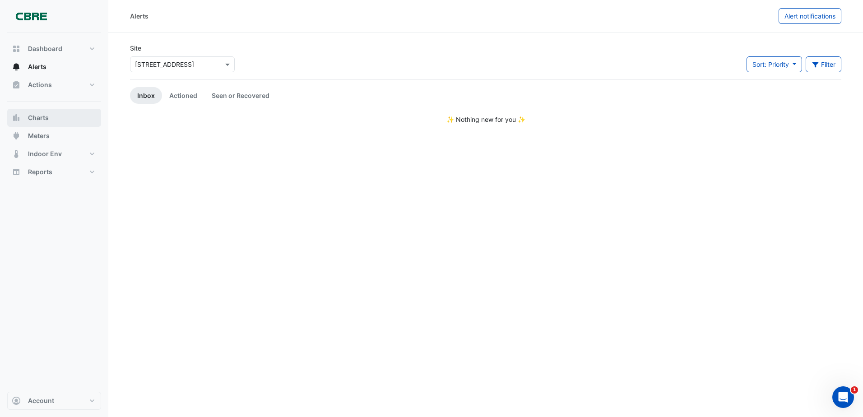
click at [46, 119] on span "Charts" at bounding box center [38, 117] width 21 height 9
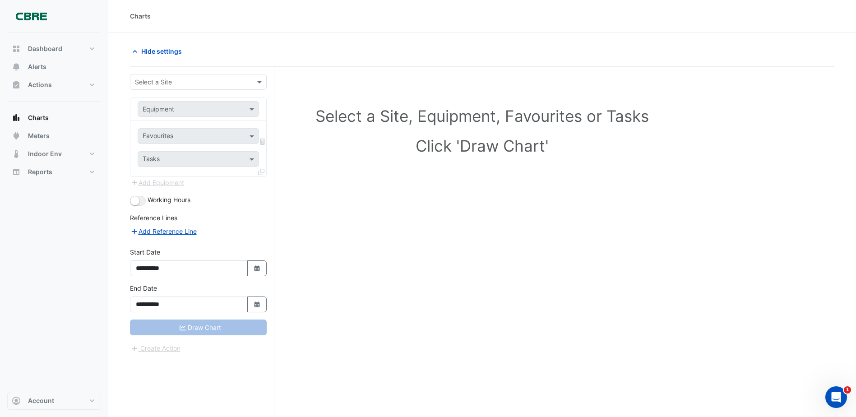
click at [183, 81] on input "text" at bounding box center [189, 82] width 109 height 9
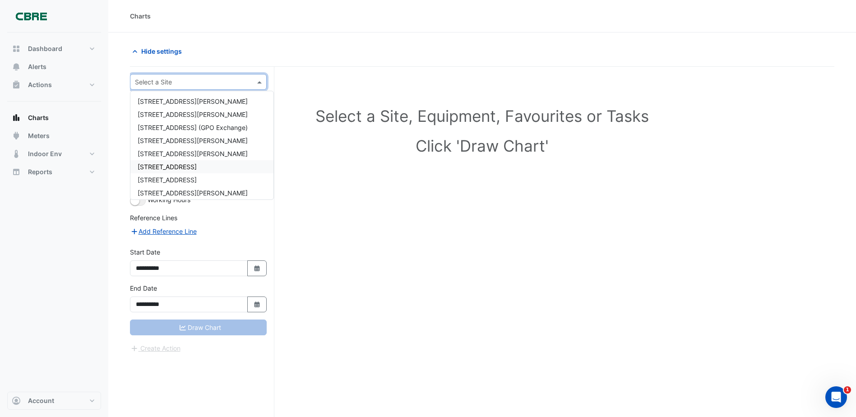
click at [186, 165] on span "[STREET_ADDRESS]" at bounding box center [167, 167] width 59 height 8
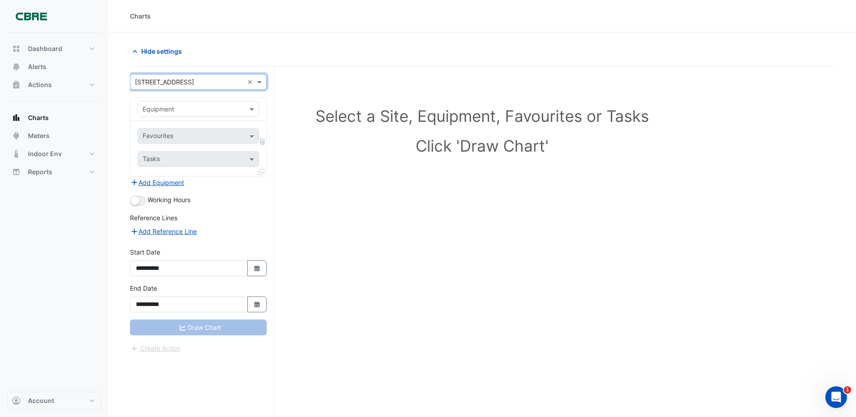
drag, startPoint x: 185, startPoint y: 107, endPoint x: 186, endPoint y: 112, distance: 5.4
click at [185, 107] on input "text" at bounding box center [189, 109] width 93 height 9
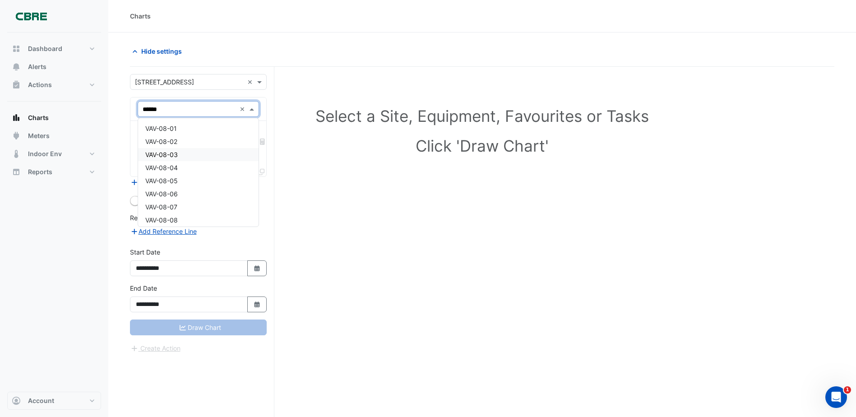
type input "******"
click at [167, 126] on span "VAV-08-01" at bounding box center [161, 129] width 32 height 8
click at [197, 112] on input "text" at bounding box center [189, 109] width 93 height 9
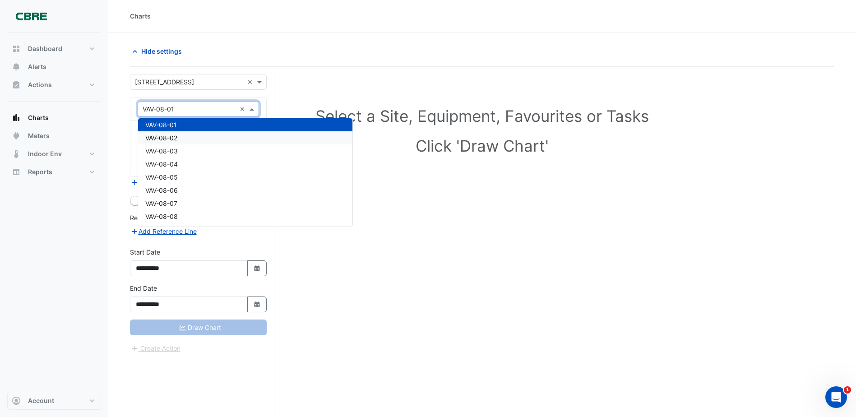
click at [189, 134] on div "VAV-08-02" at bounding box center [245, 137] width 214 height 13
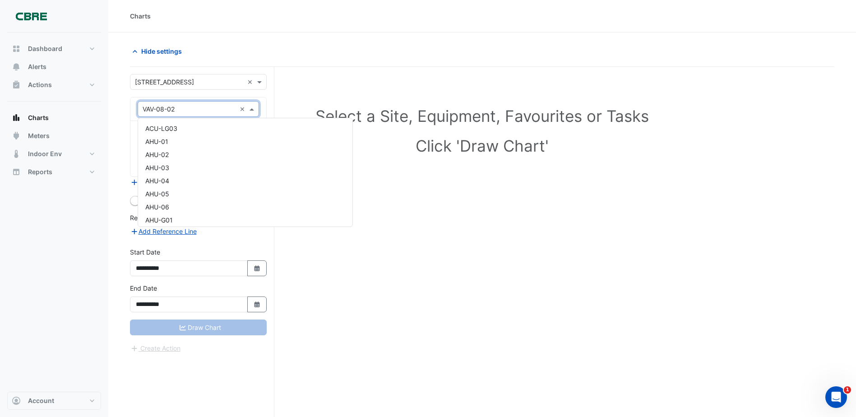
click at [201, 107] on input "text" at bounding box center [189, 109] width 93 height 9
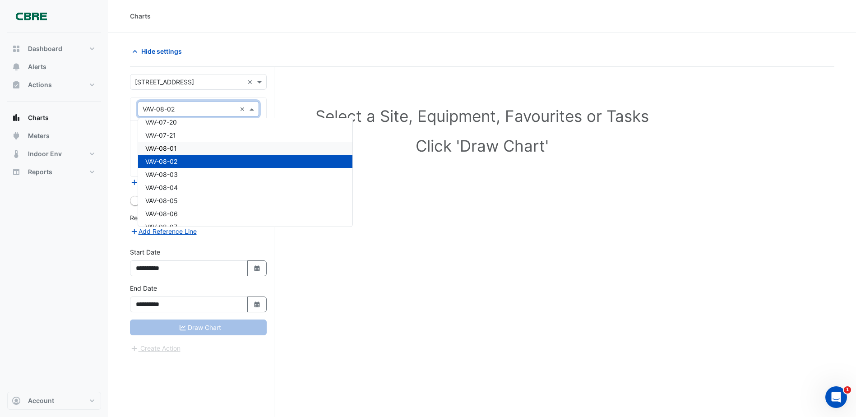
scroll to position [3055, 0]
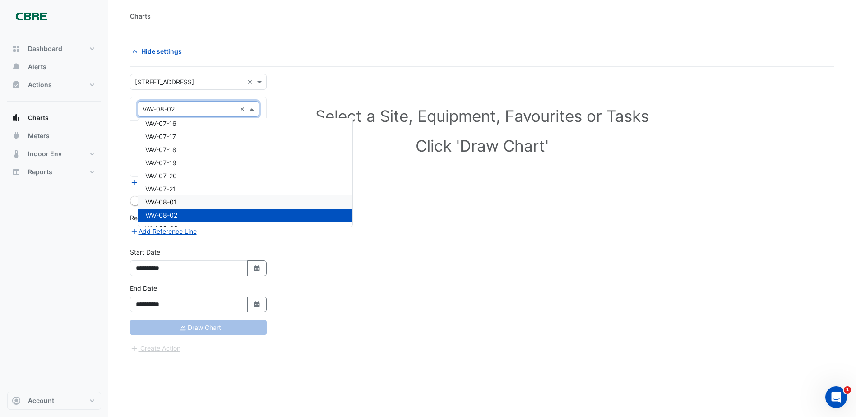
click at [178, 201] on div "VAV-08-01" at bounding box center [245, 201] width 214 height 13
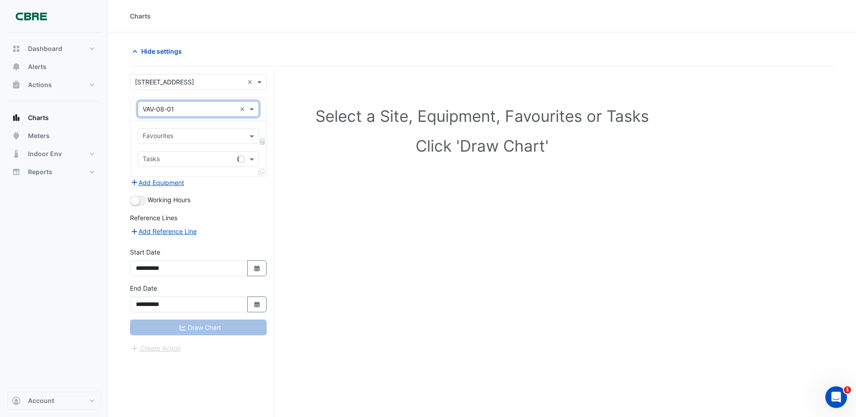
click at [185, 139] on input "text" at bounding box center [193, 136] width 101 height 9
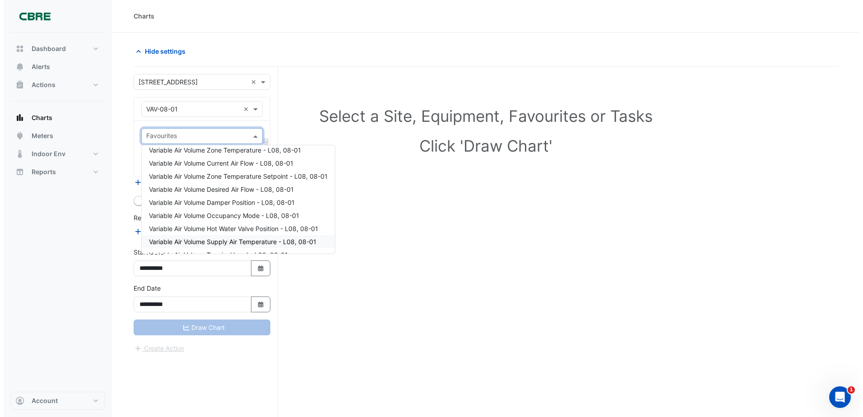
scroll to position [0, 0]
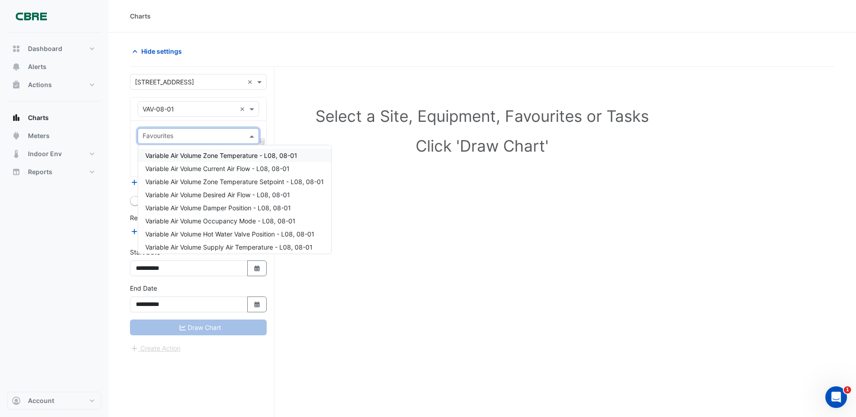
click at [261, 157] on span "Variable Air Volume Zone Temperature - L08, 08-01" at bounding box center [221, 156] width 152 height 8
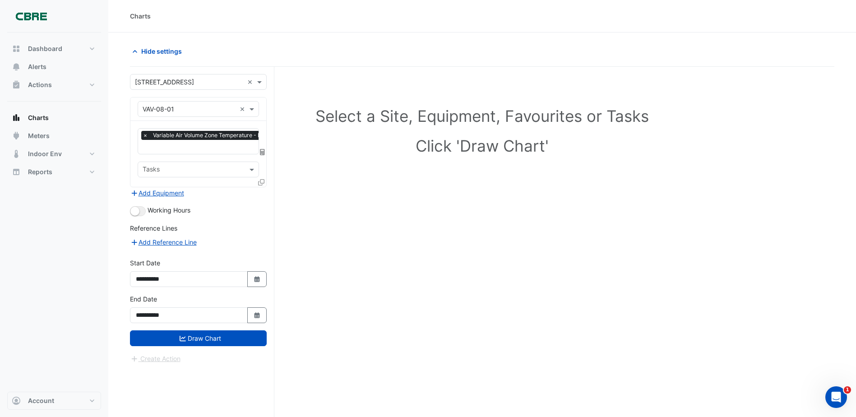
click at [265, 182] on div at bounding box center [262, 183] width 8 height 13
click at [260, 182] on icon at bounding box center [261, 182] width 6 height 6
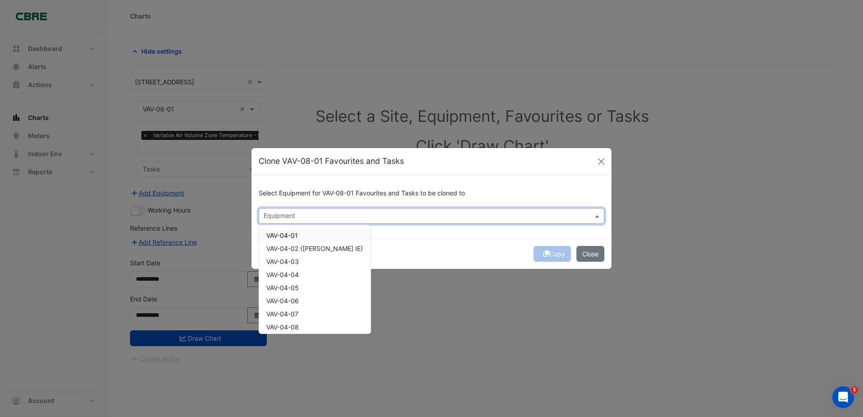
click at [307, 209] on div "Equipment" at bounding box center [432, 216] width 346 height 16
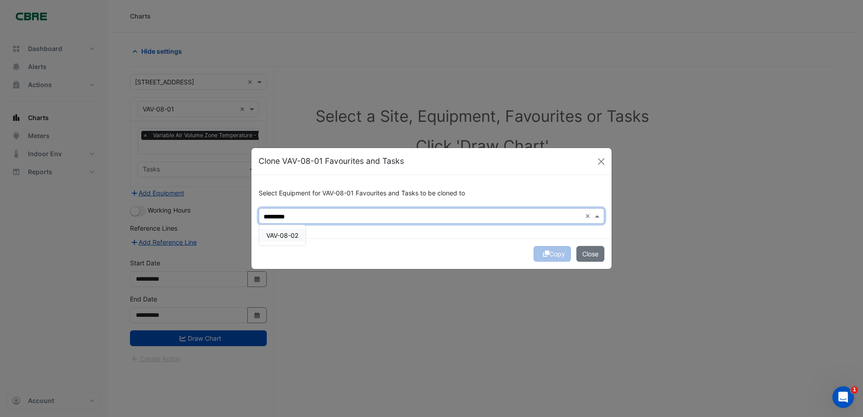
click at [283, 241] on div "VAV-08-02" at bounding box center [282, 235] width 46 height 13
type input "*********"
click at [519, 235] on div "Select Equipment for VAV-08-01 Favourites and Tasks to be cloned to × VAV-08-02…" at bounding box center [431, 206] width 360 height 63
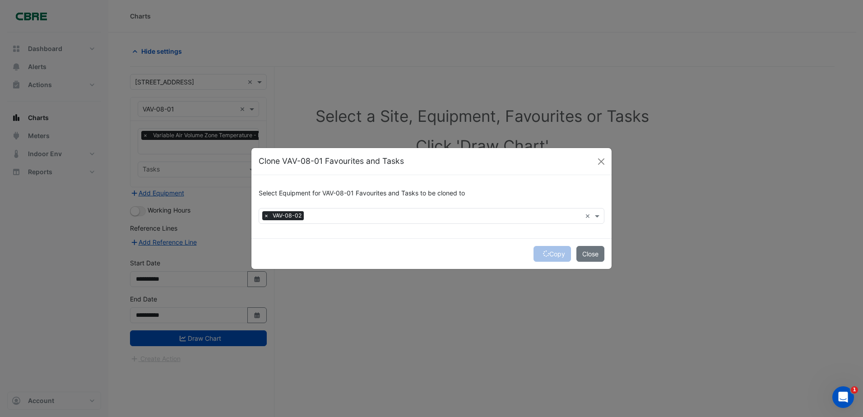
click at [349, 211] on div "× VAV-08-02" at bounding box center [420, 216] width 322 height 14
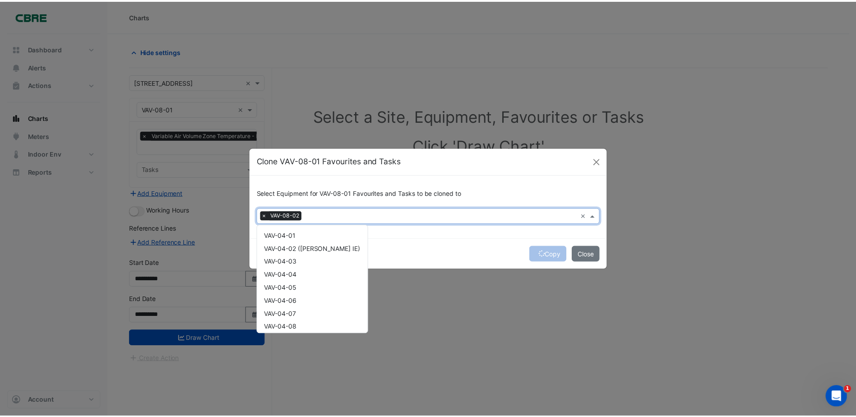
scroll to position [1221, 0]
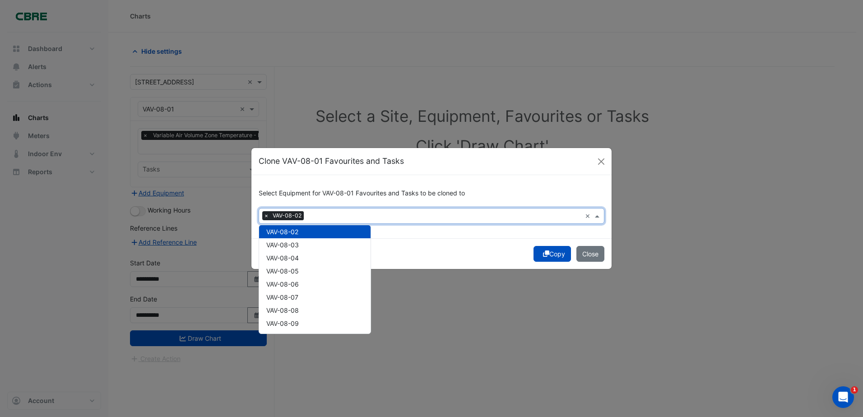
click at [480, 255] on div "Copy Close" at bounding box center [431, 253] width 360 height 31
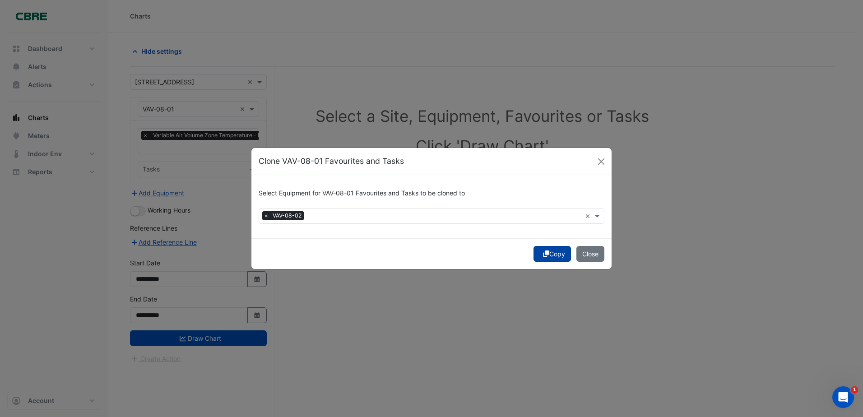
click at [558, 259] on button "Copy" at bounding box center [552, 254] width 37 height 16
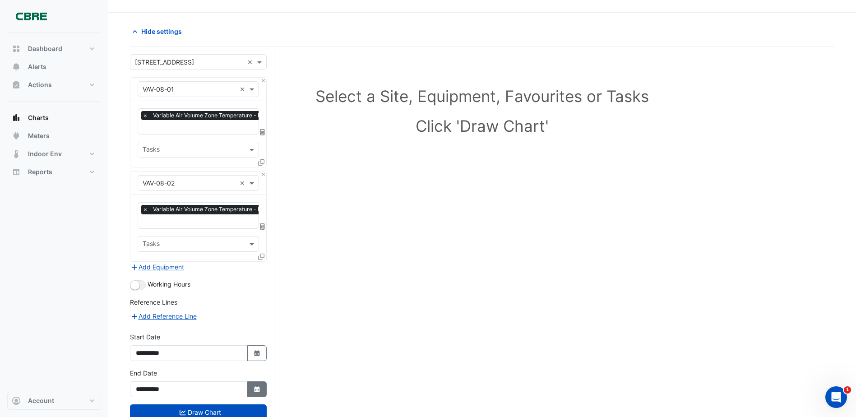
scroll to position [46, 0]
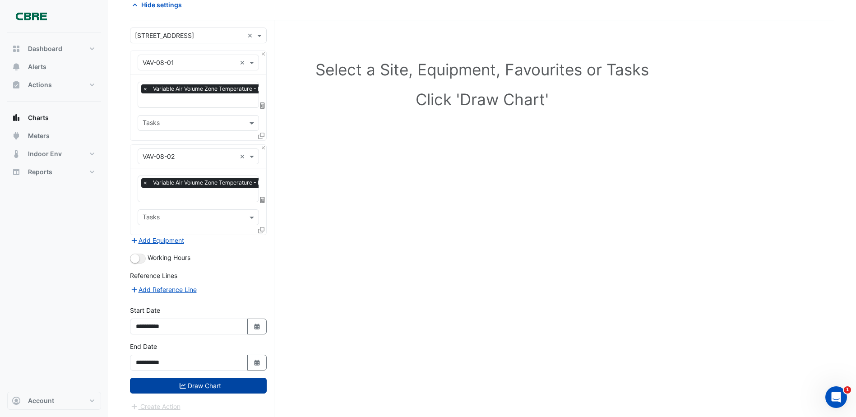
click at [230, 387] on button "Draw Chart" at bounding box center [198, 386] width 137 height 16
